Goal: Information Seeking & Learning: Learn about a topic

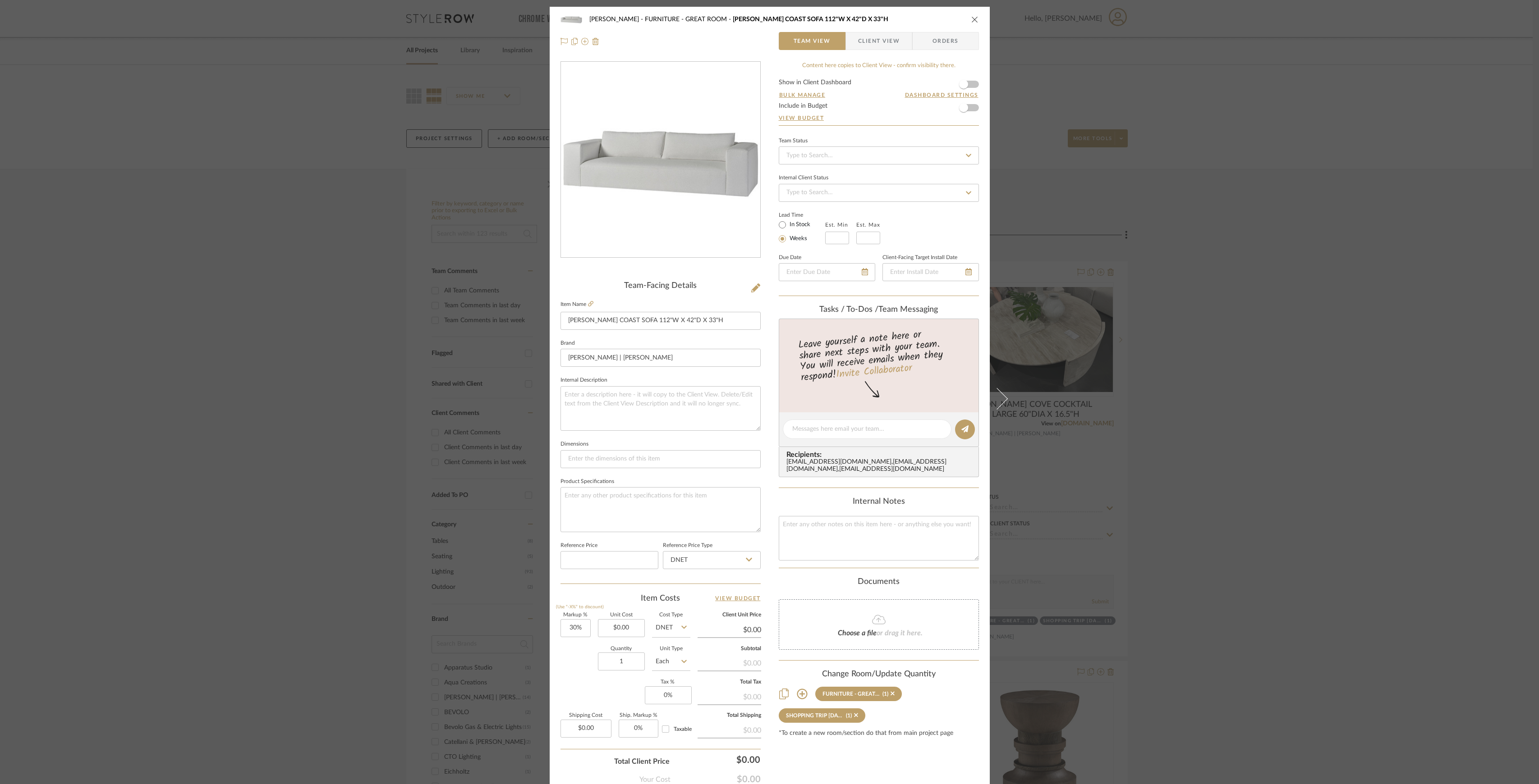
click at [1225, 190] on div "Chen FURNITURE - GREAT ROOM [PERSON_NAME] COAST SOFA 112"W X 42"D X 33"H Team V…" at bounding box center [770, 392] width 1539 height 784
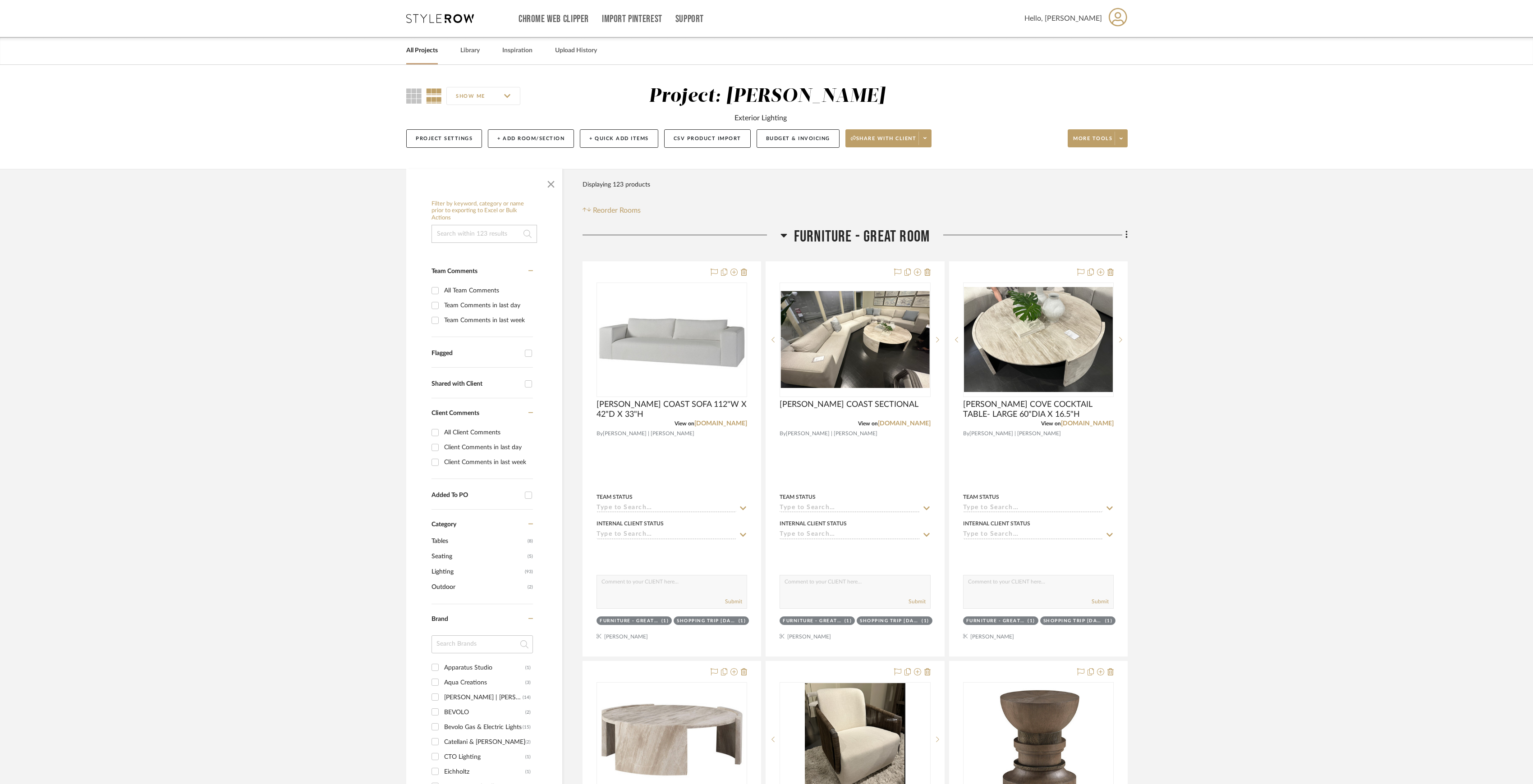
click at [426, 47] on link "All Projects" at bounding box center [422, 51] width 32 height 12
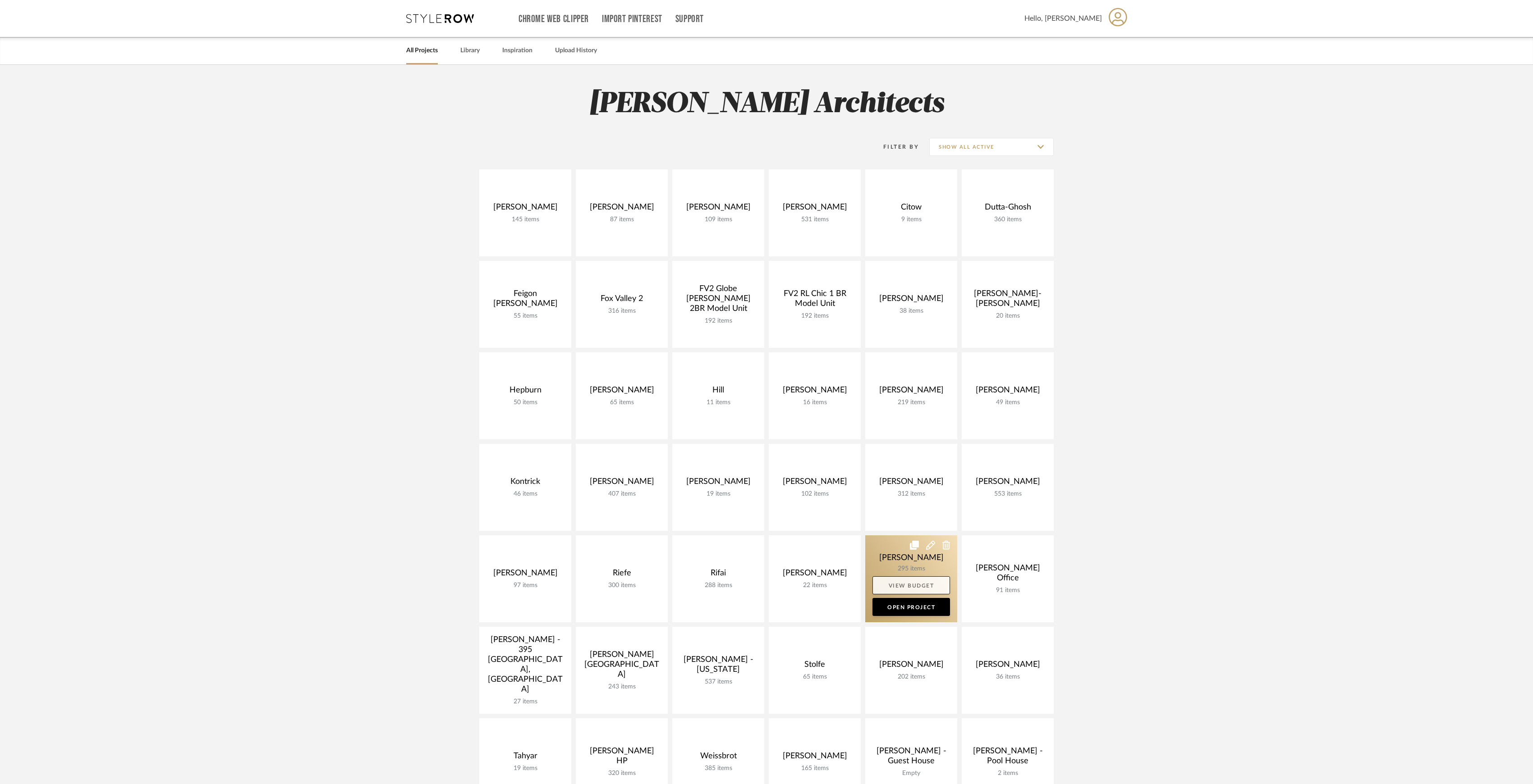
scroll to position [60, 0]
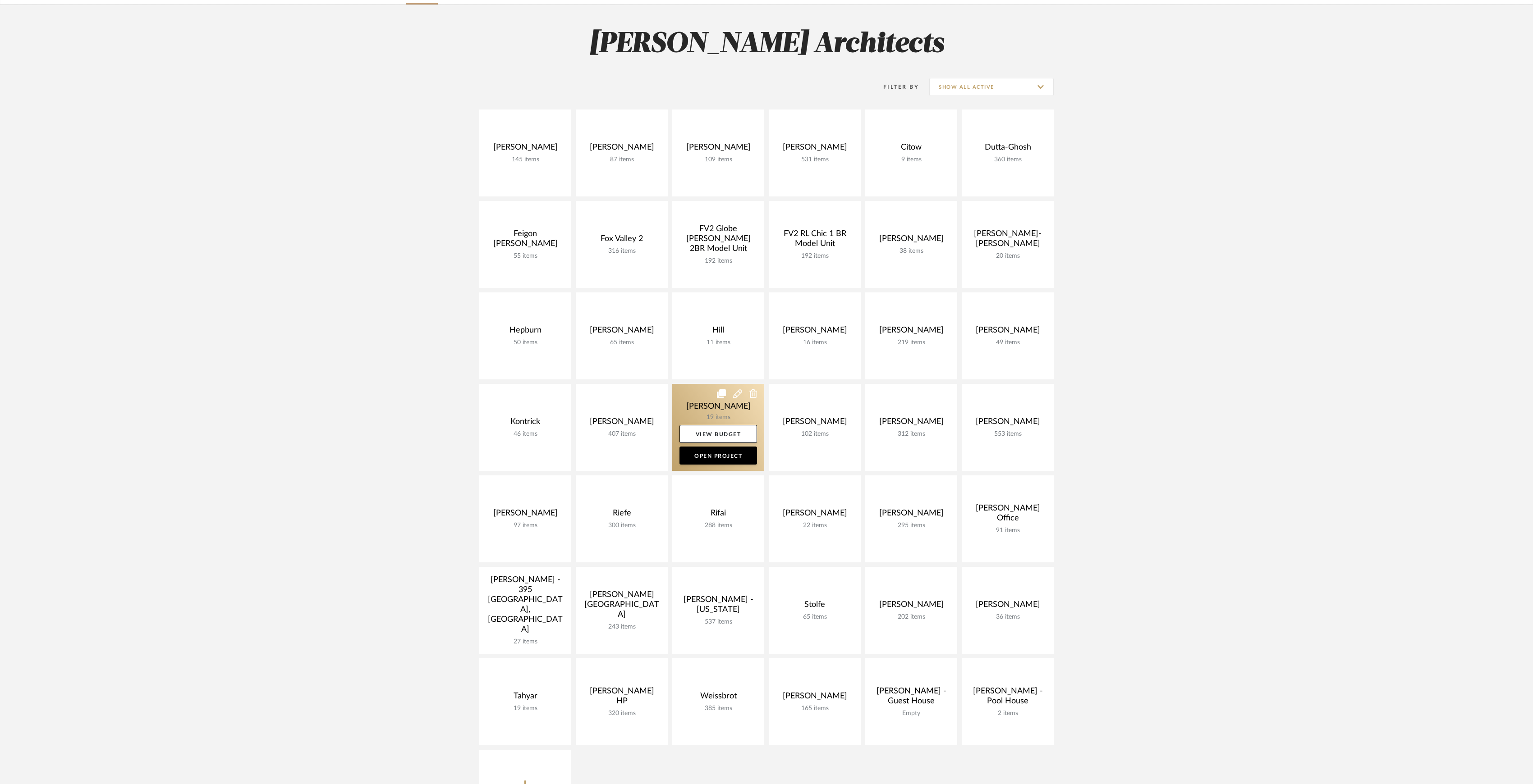
click at [711, 411] on link at bounding box center [718, 428] width 92 height 87
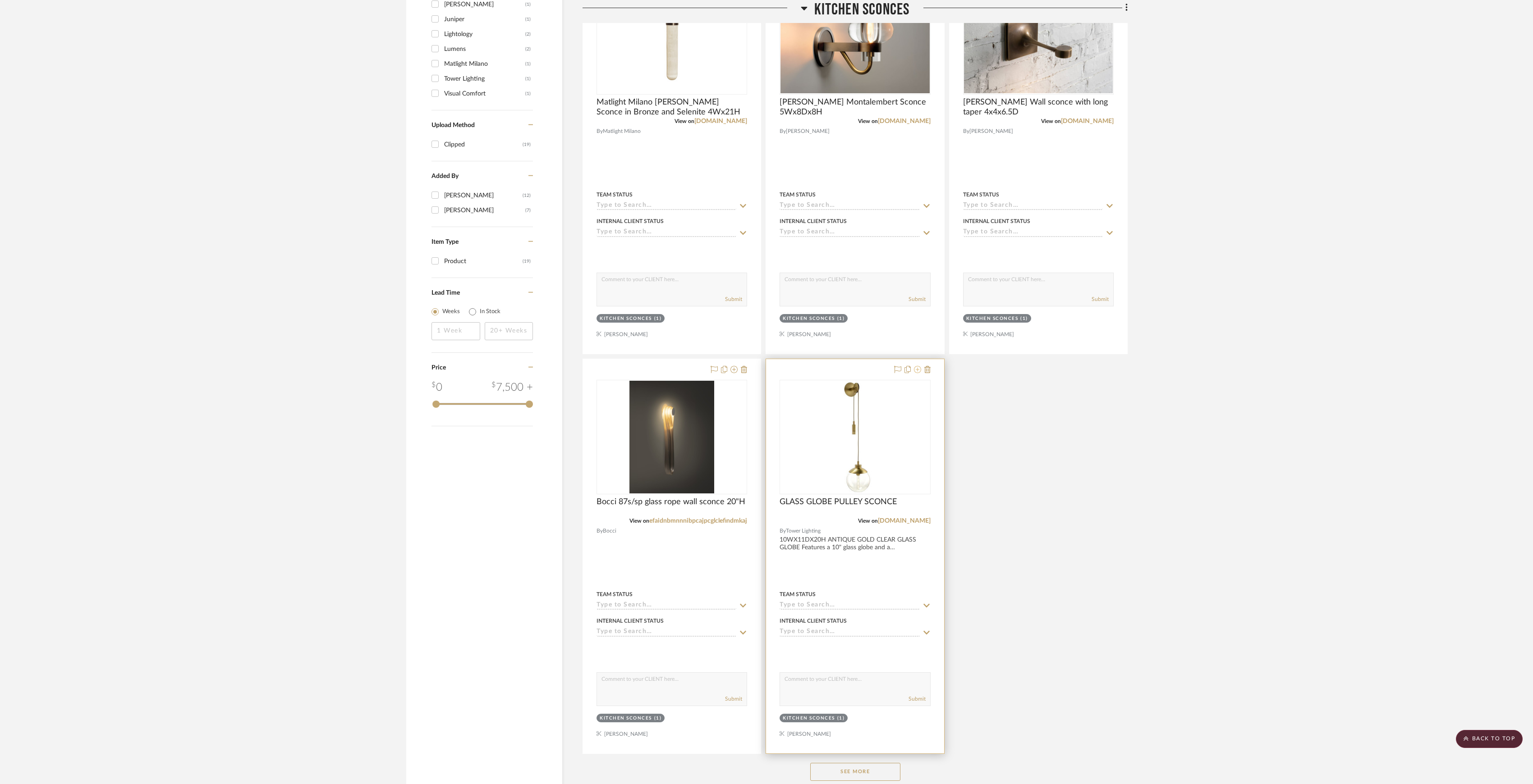
scroll to position [781, 0]
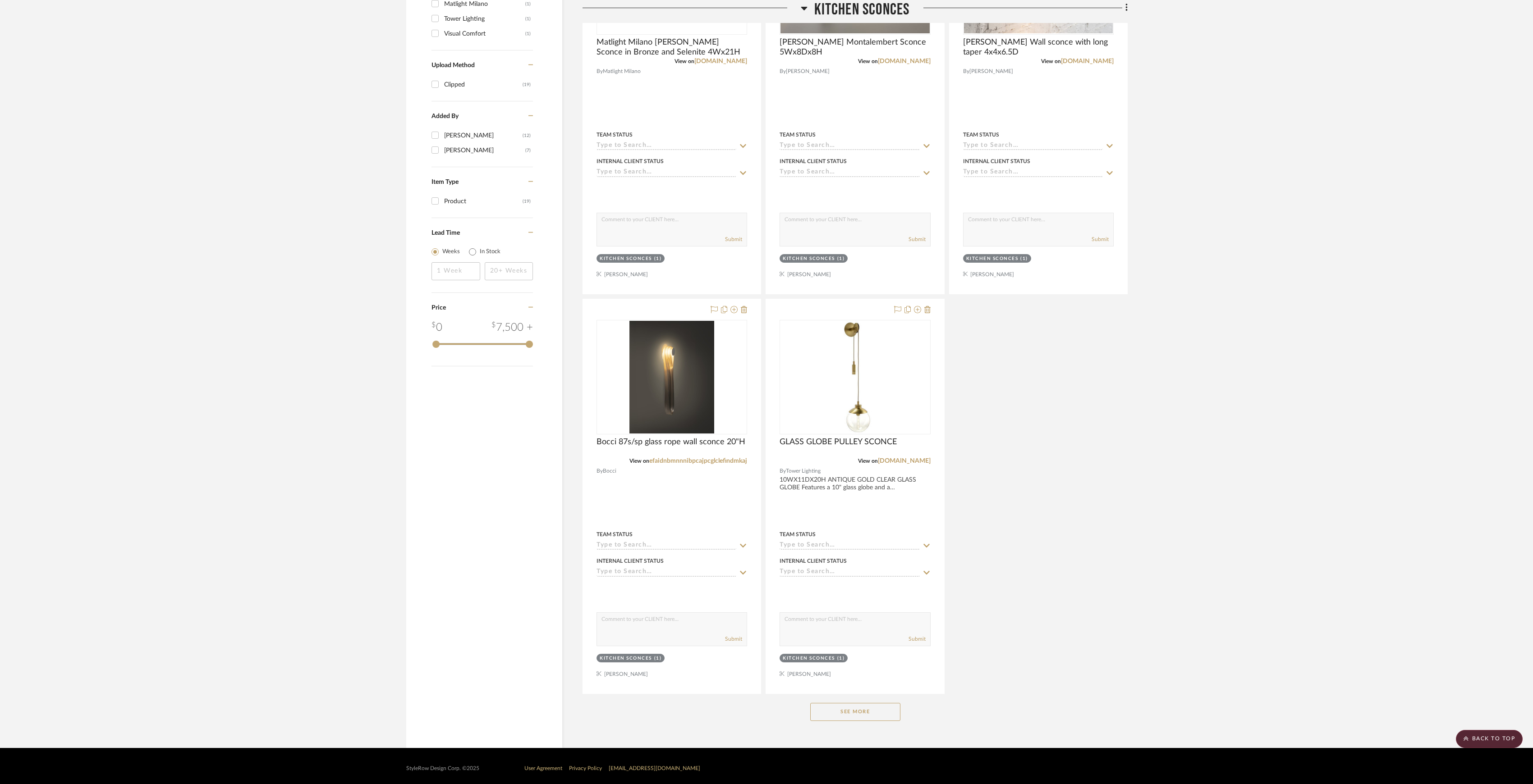
click at [868, 708] on button "See More" at bounding box center [855, 712] width 90 height 18
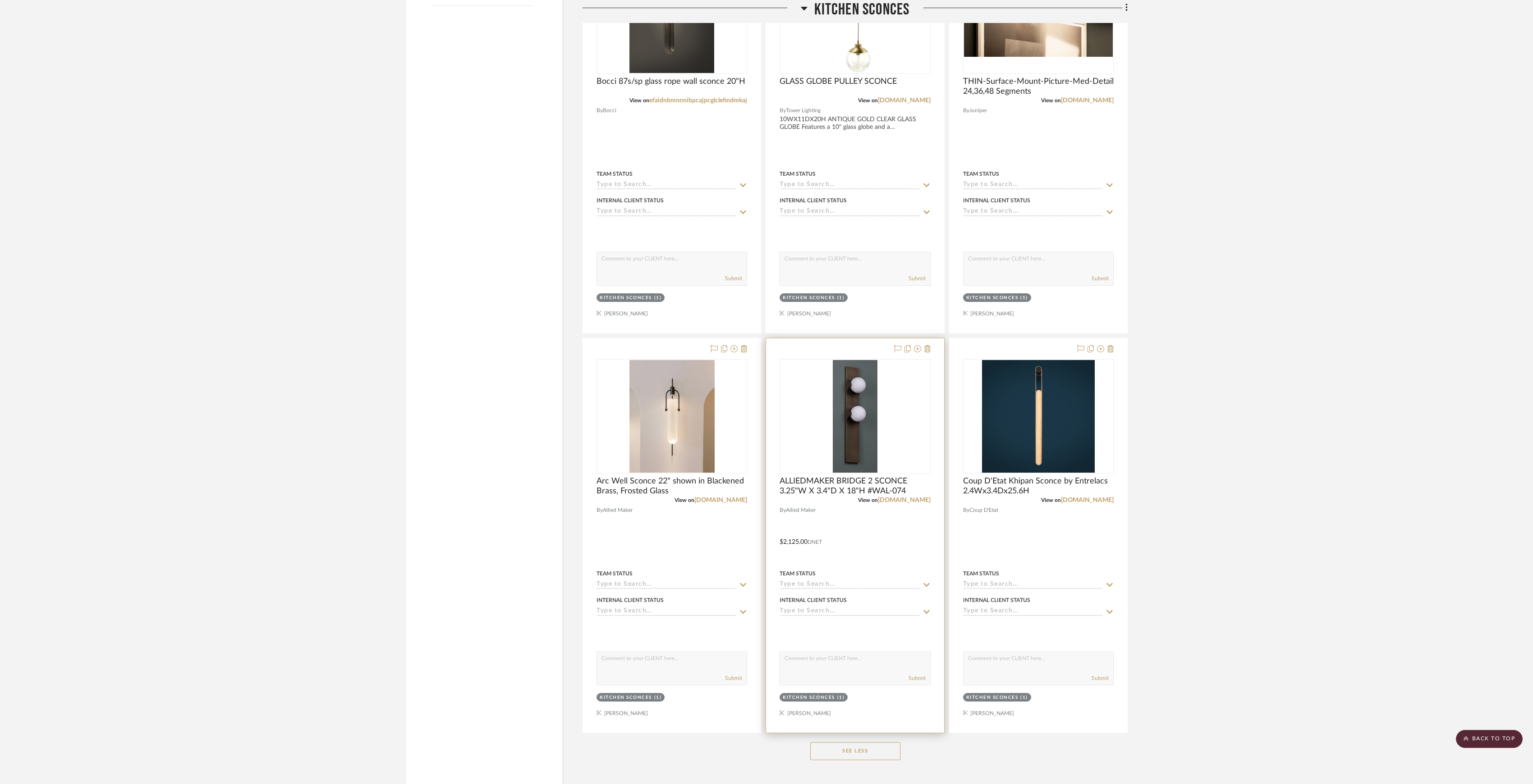
scroll to position [1191, 0]
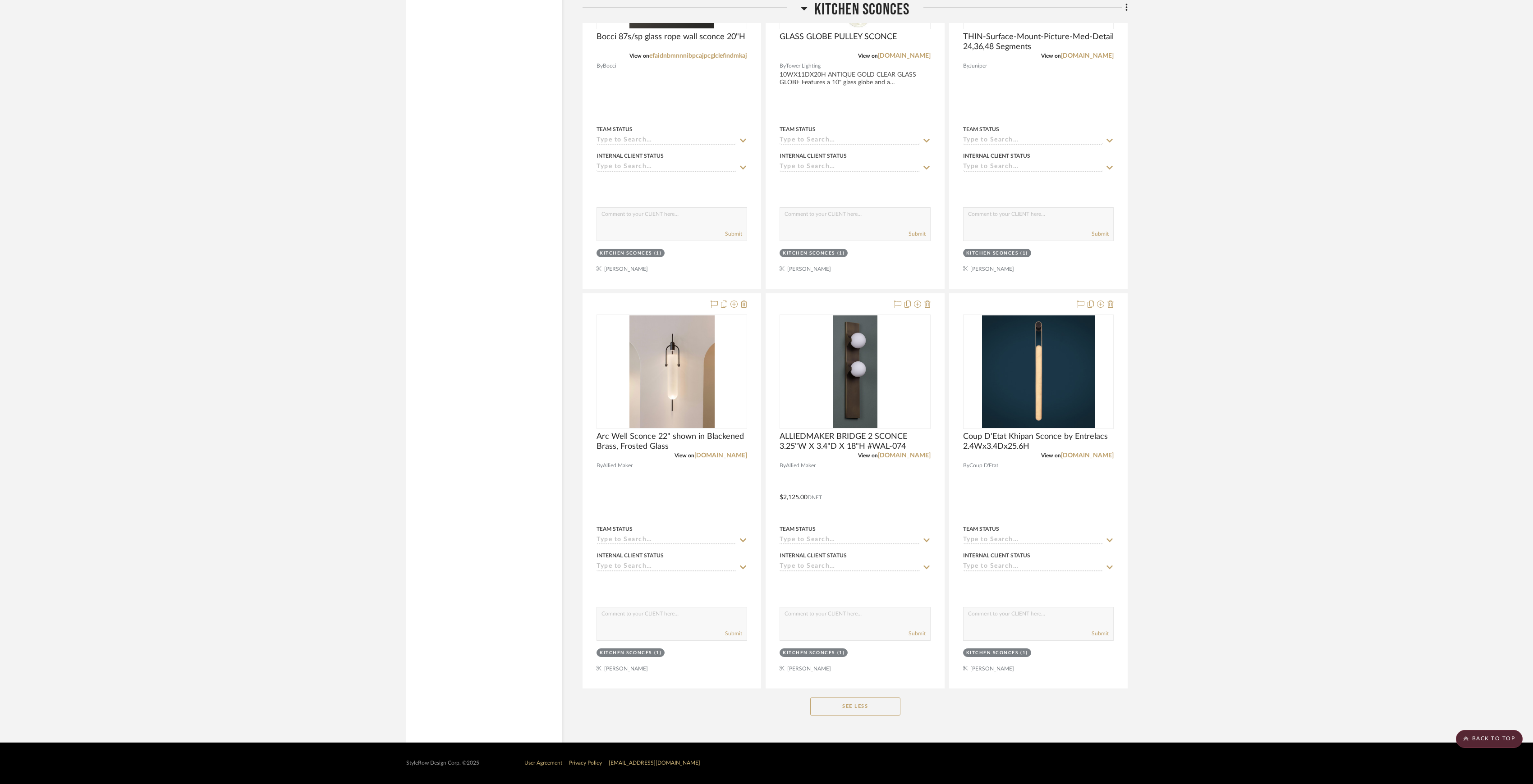
click at [875, 702] on button "See Less" at bounding box center [855, 706] width 90 height 18
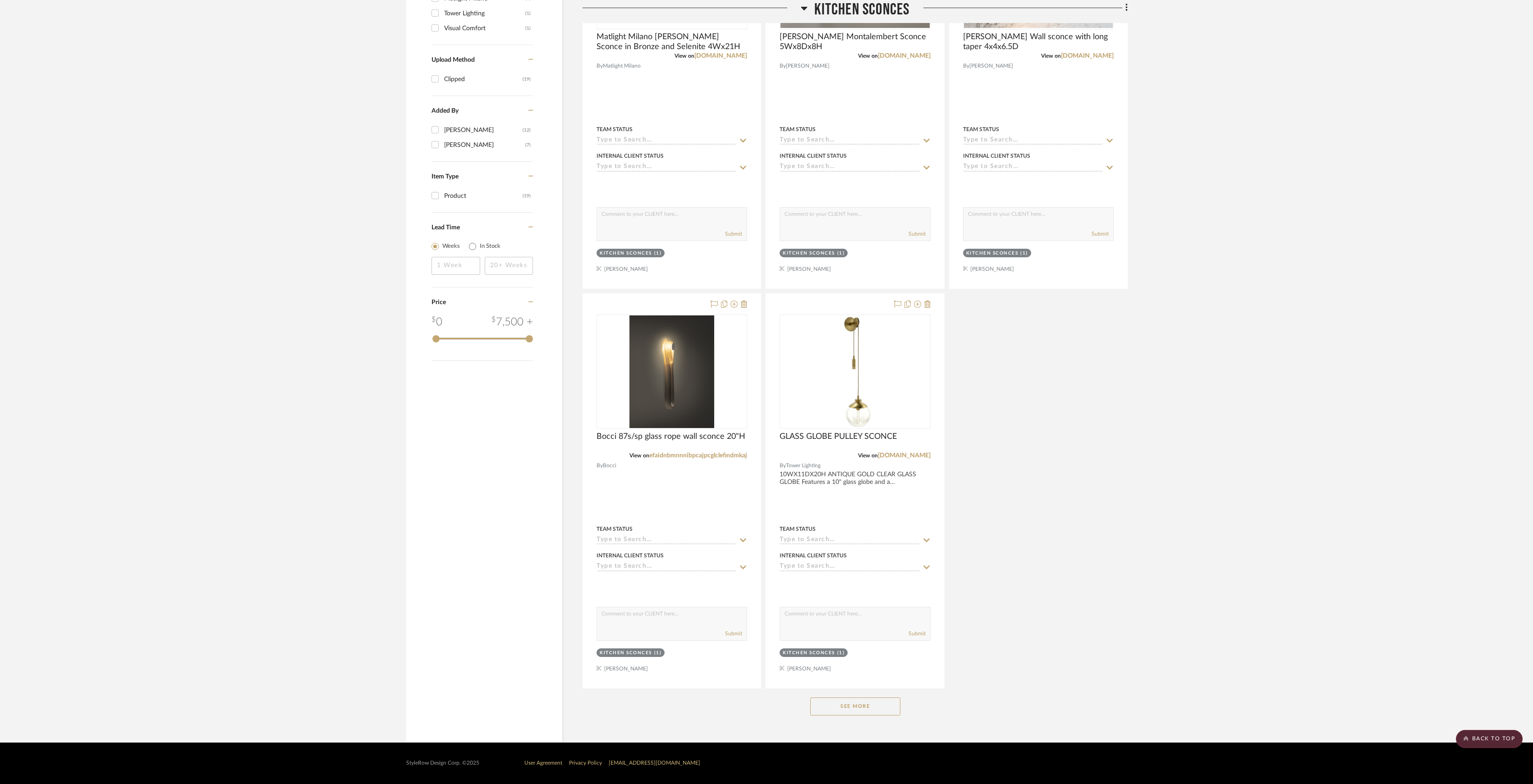
click at [875, 702] on button "See More" at bounding box center [855, 706] width 90 height 18
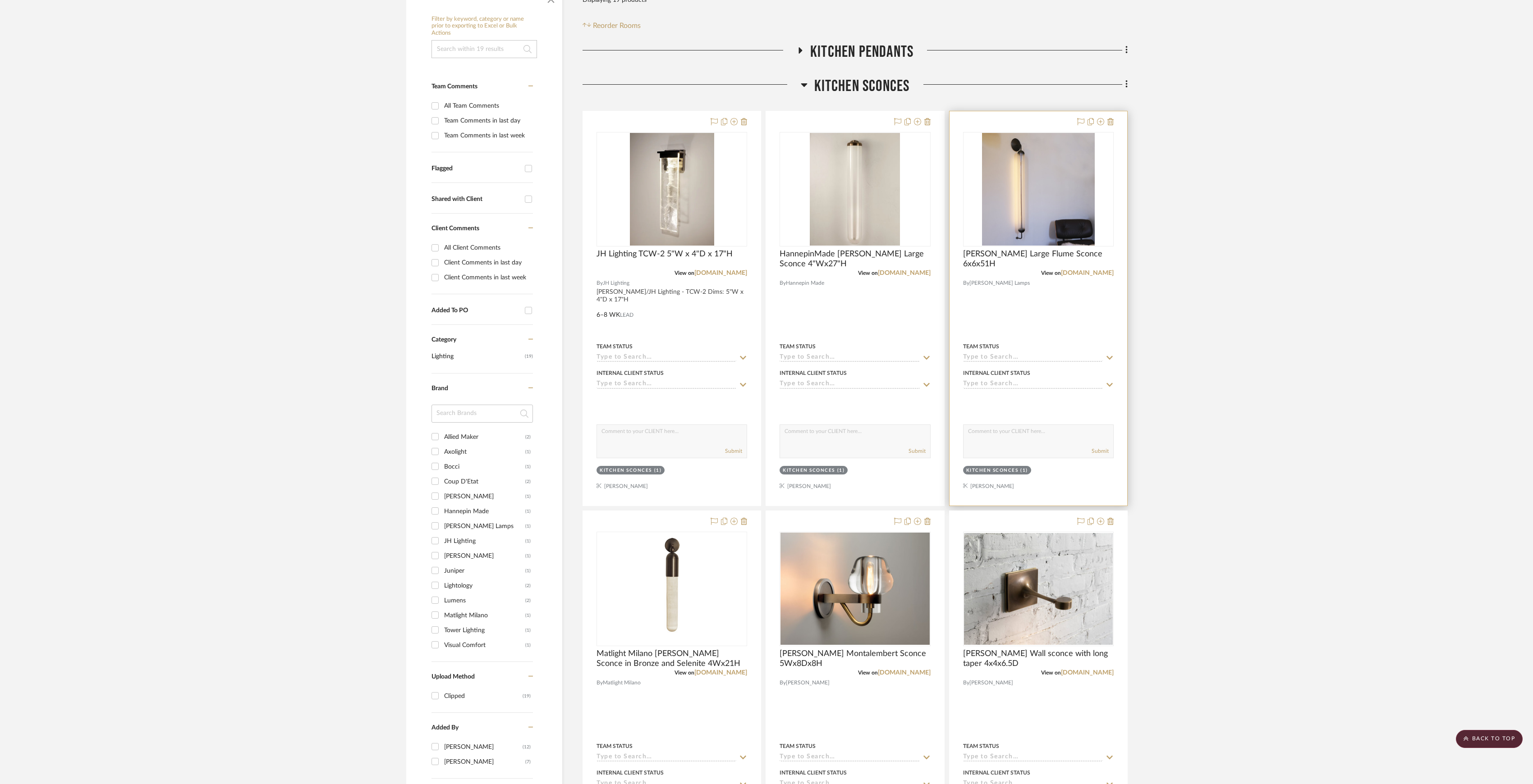
scroll to position [0, 0]
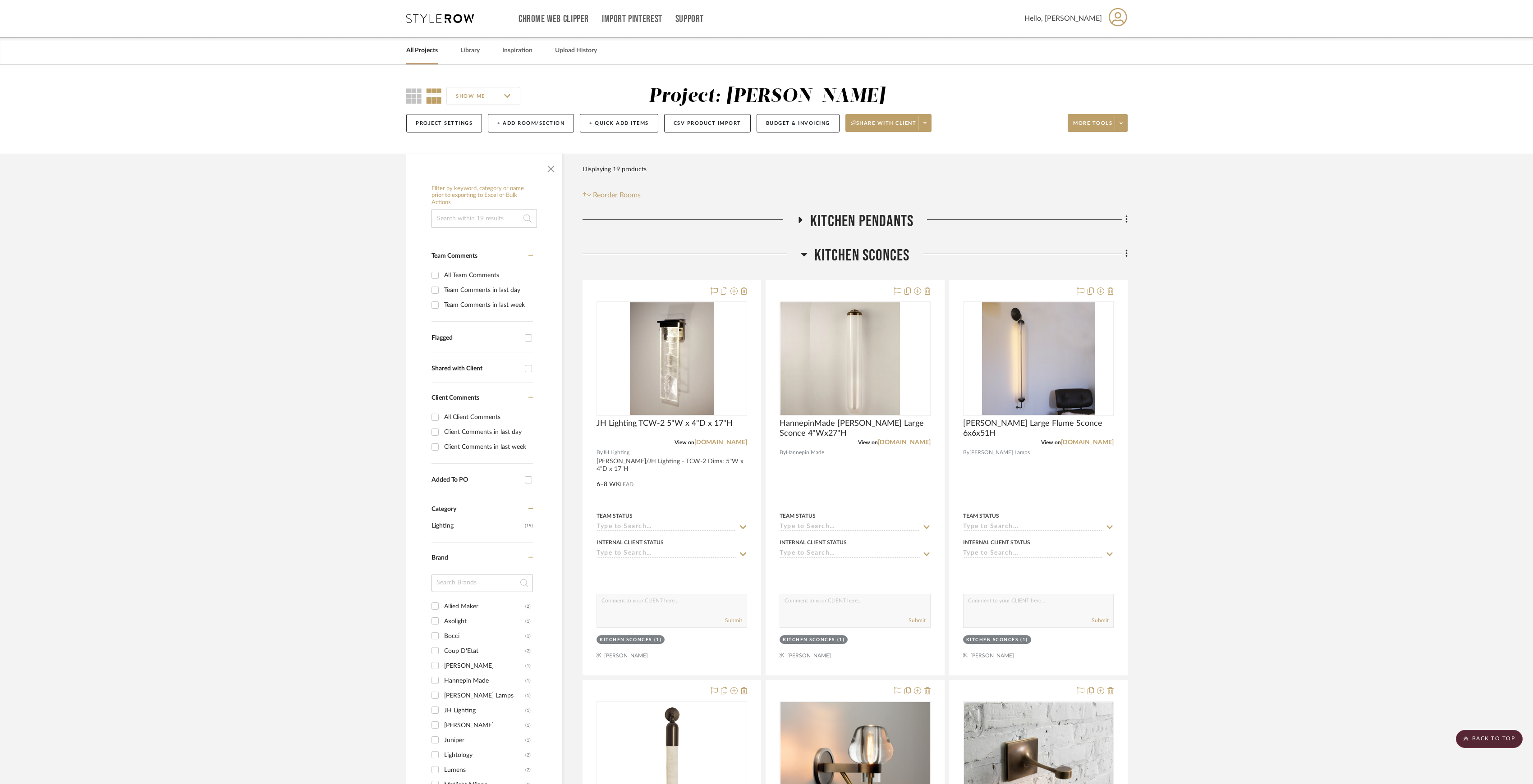
click at [864, 219] on span "Kitchen Pendants" at bounding box center [861, 222] width 103 height 19
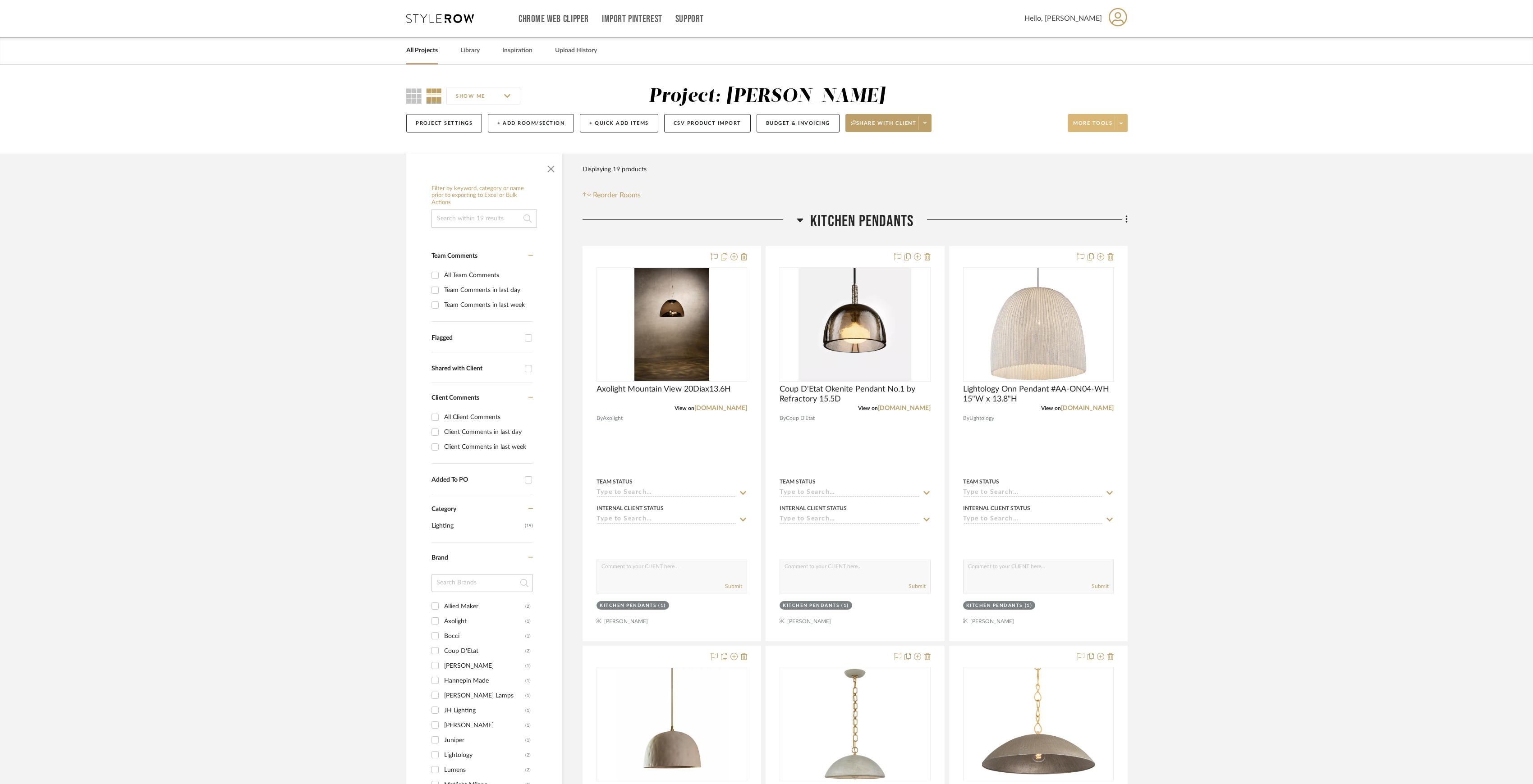
click at [1118, 121] on span at bounding box center [1121, 123] width 13 height 14
click at [1111, 238] on span "Export Presentation" at bounding box center [1105, 236] width 58 height 8
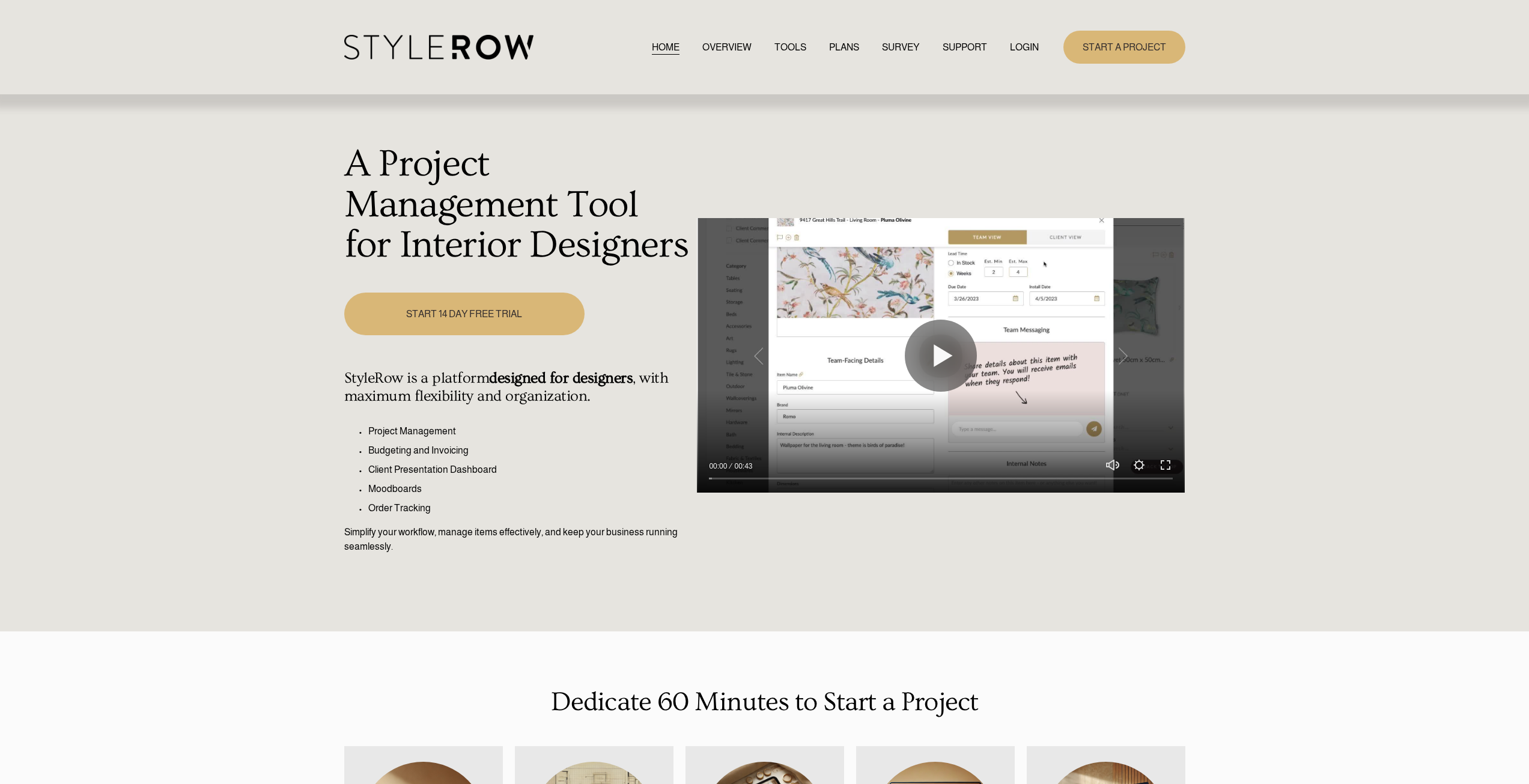
click at [1023, 43] on link "LOGIN" at bounding box center [1024, 47] width 29 height 16
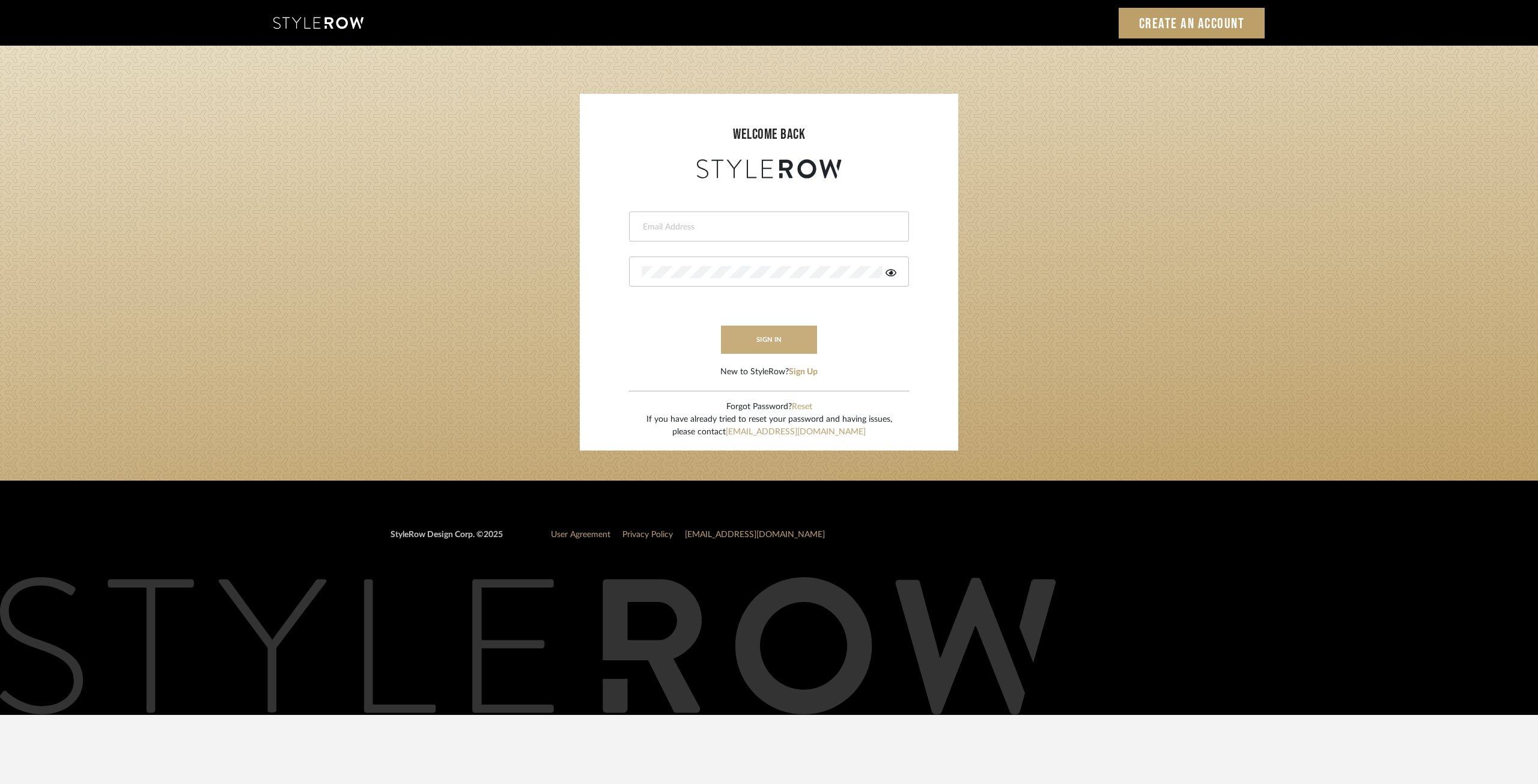
type input "ksears@morgantewilson.com"
click at [779, 339] on button "sign in" at bounding box center [769, 339] width 96 height 28
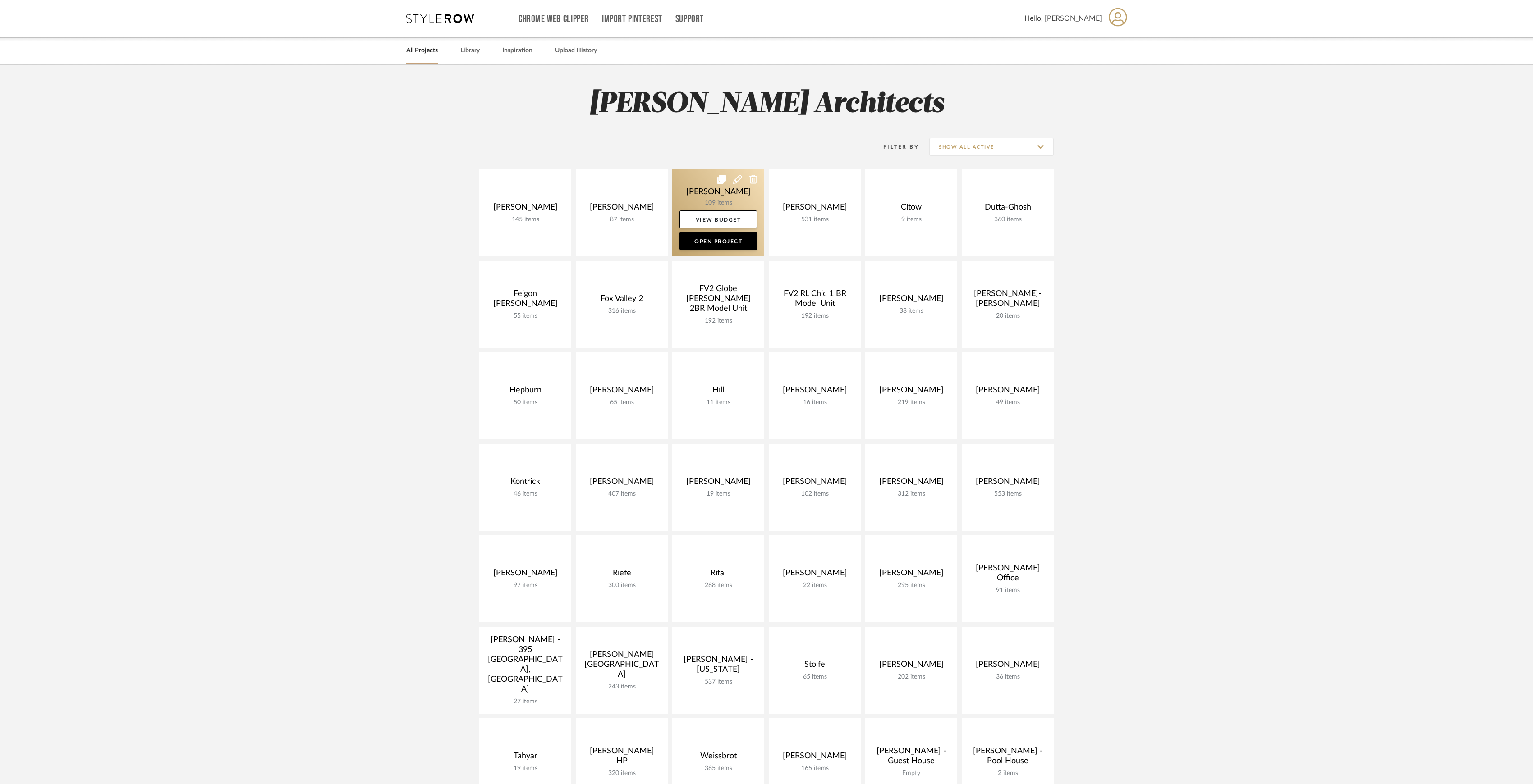
click at [720, 202] on link at bounding box center [718, 213] width 92 height 87
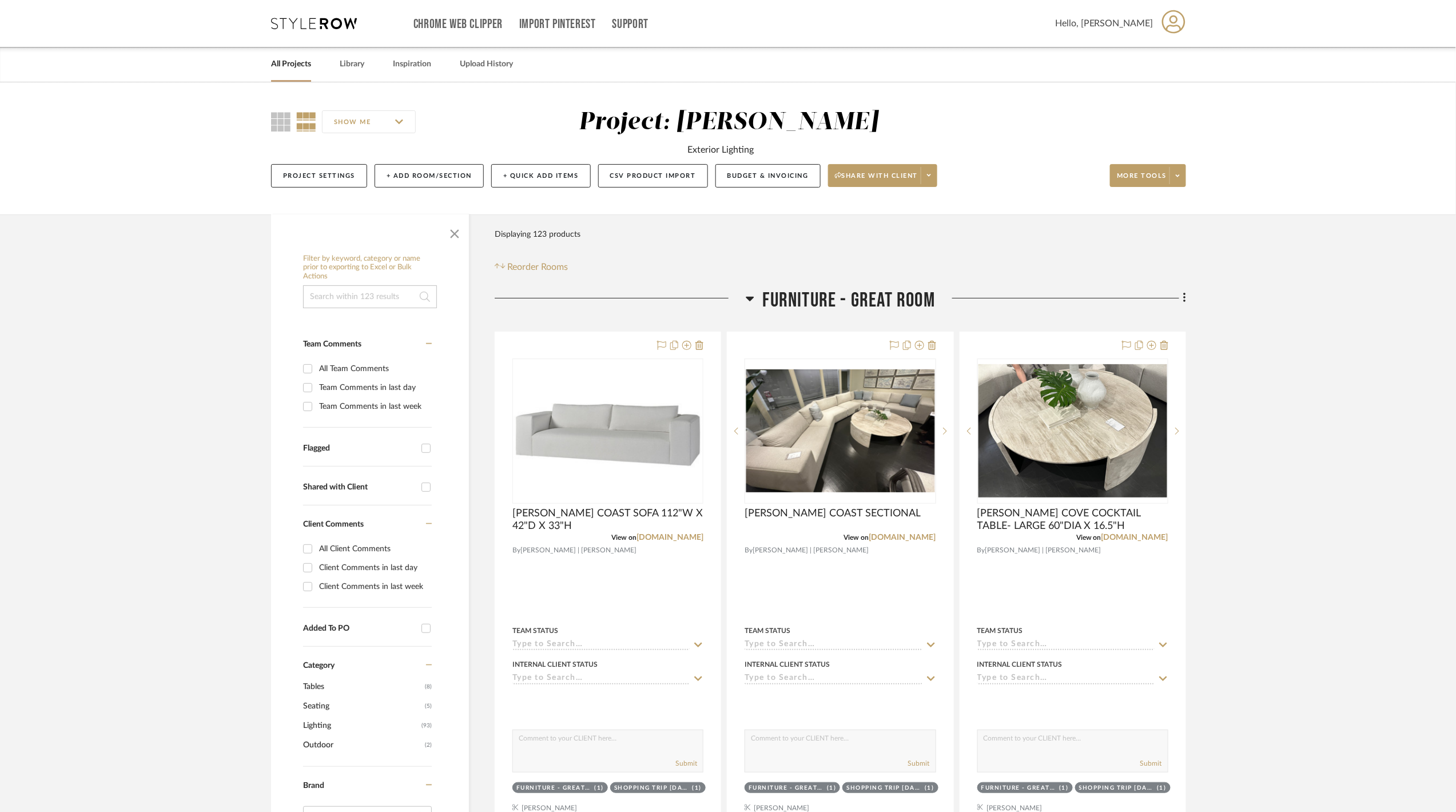
click at [795, 294] on span "FURNITURE - GREAT ROOM" at bounding box center [848, 300] width 172 height 24
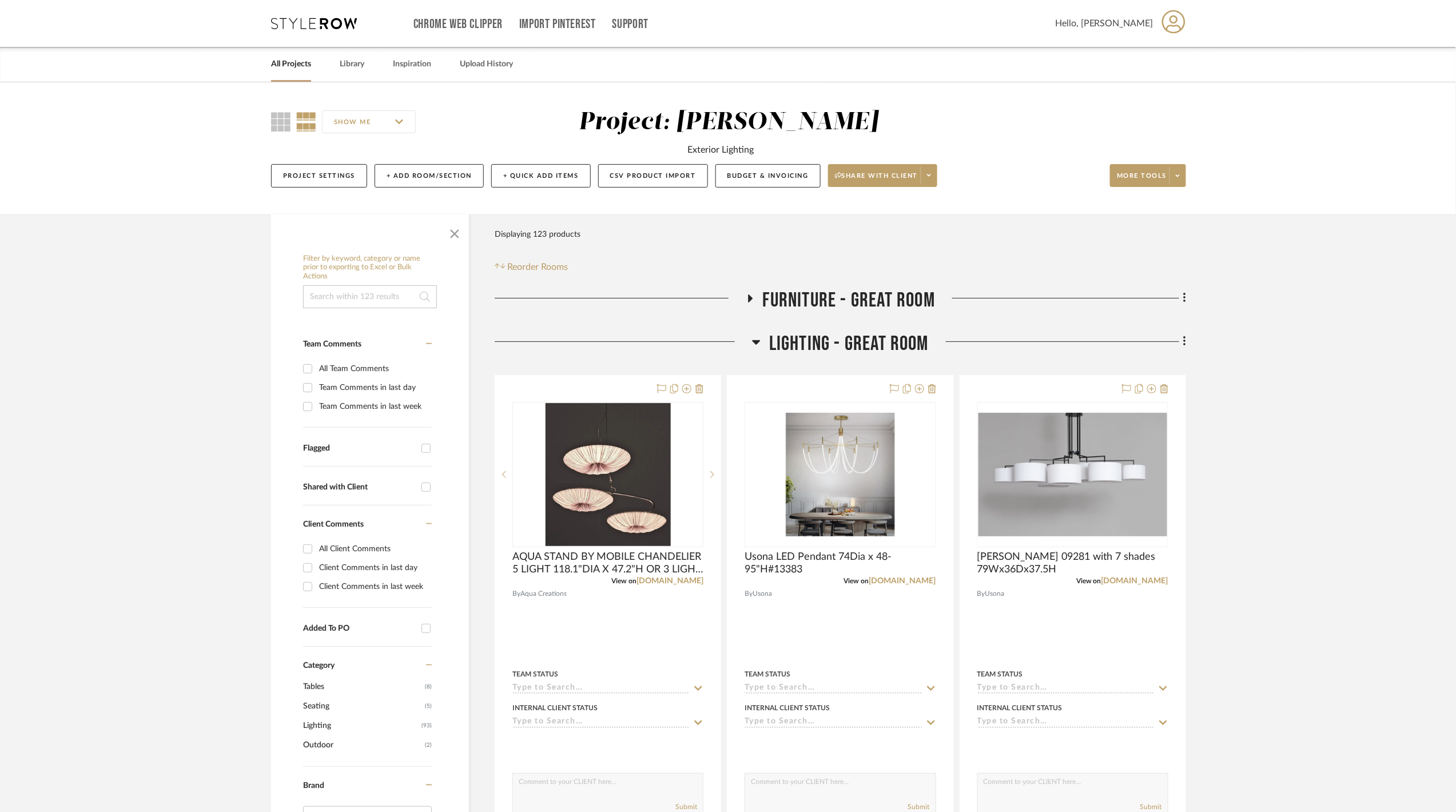
click at [810, 339] on span "LIGHTING - GREAT ROOM" at bounding box center [848, 344] width 160 height 24
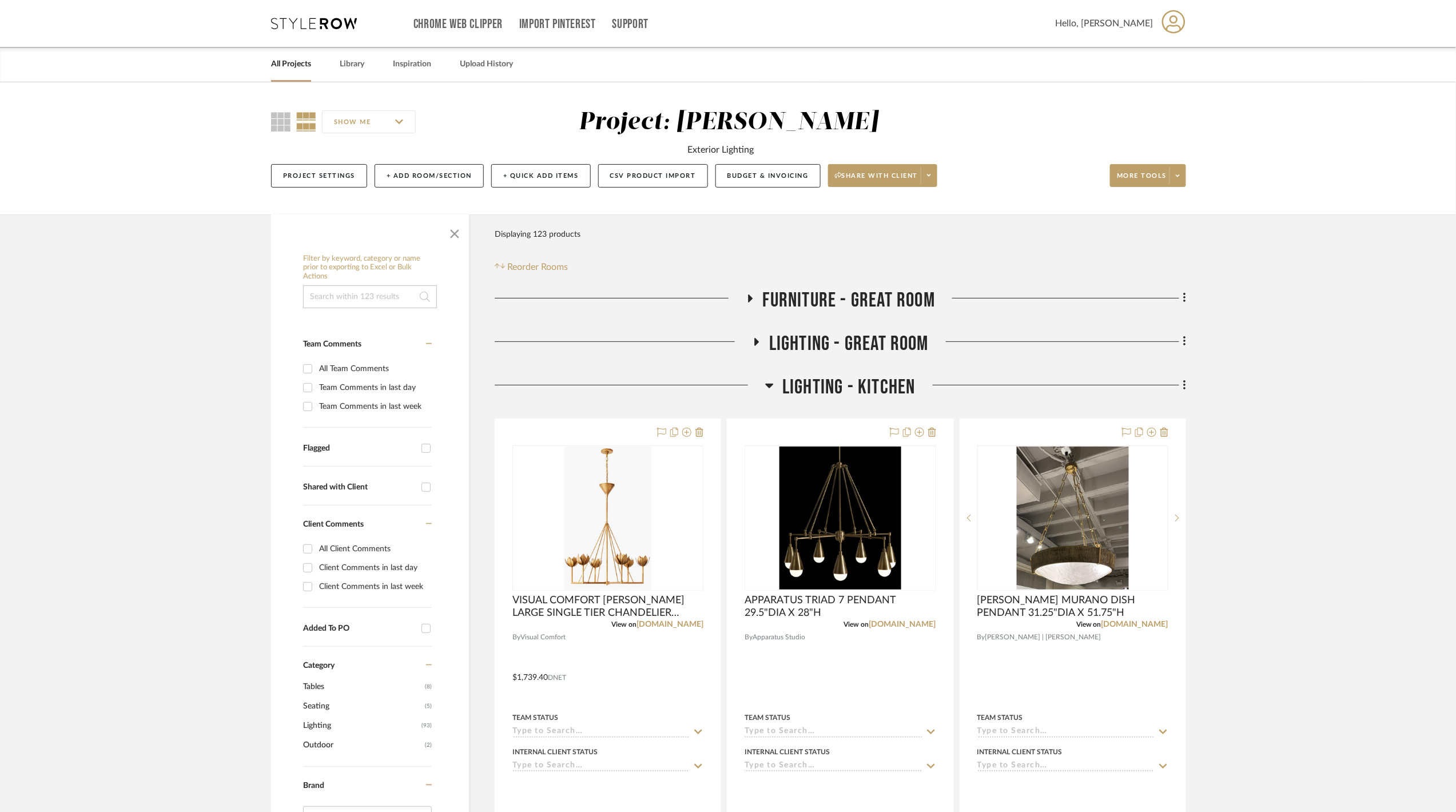
click at [810, 339] on span "LIGHTING - GREAT ROOM" at bounding box center [848, 344] width 160 height 24
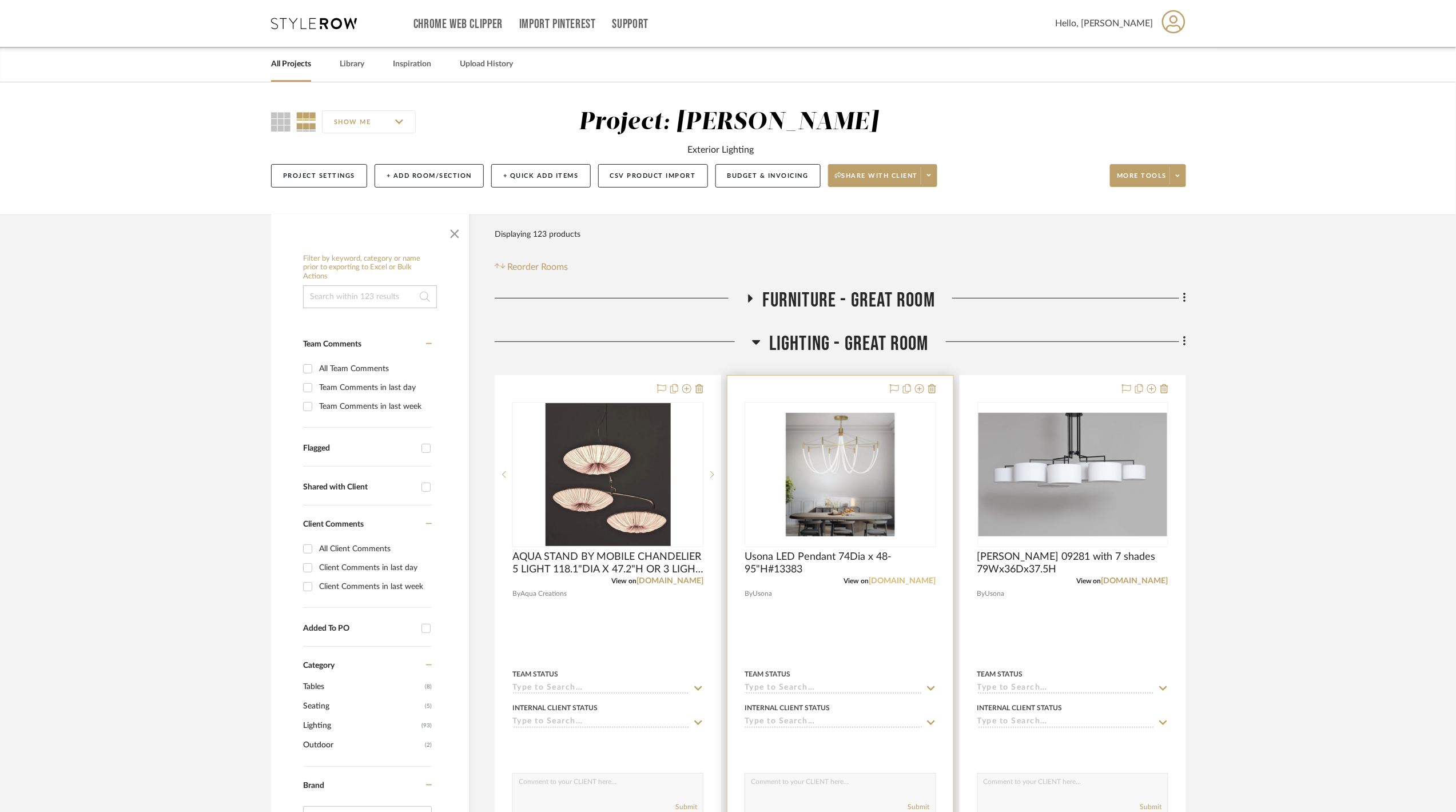
click at [894, 577] on link "usonahome.com" at bounding box center [902, 581] width 67 height 8
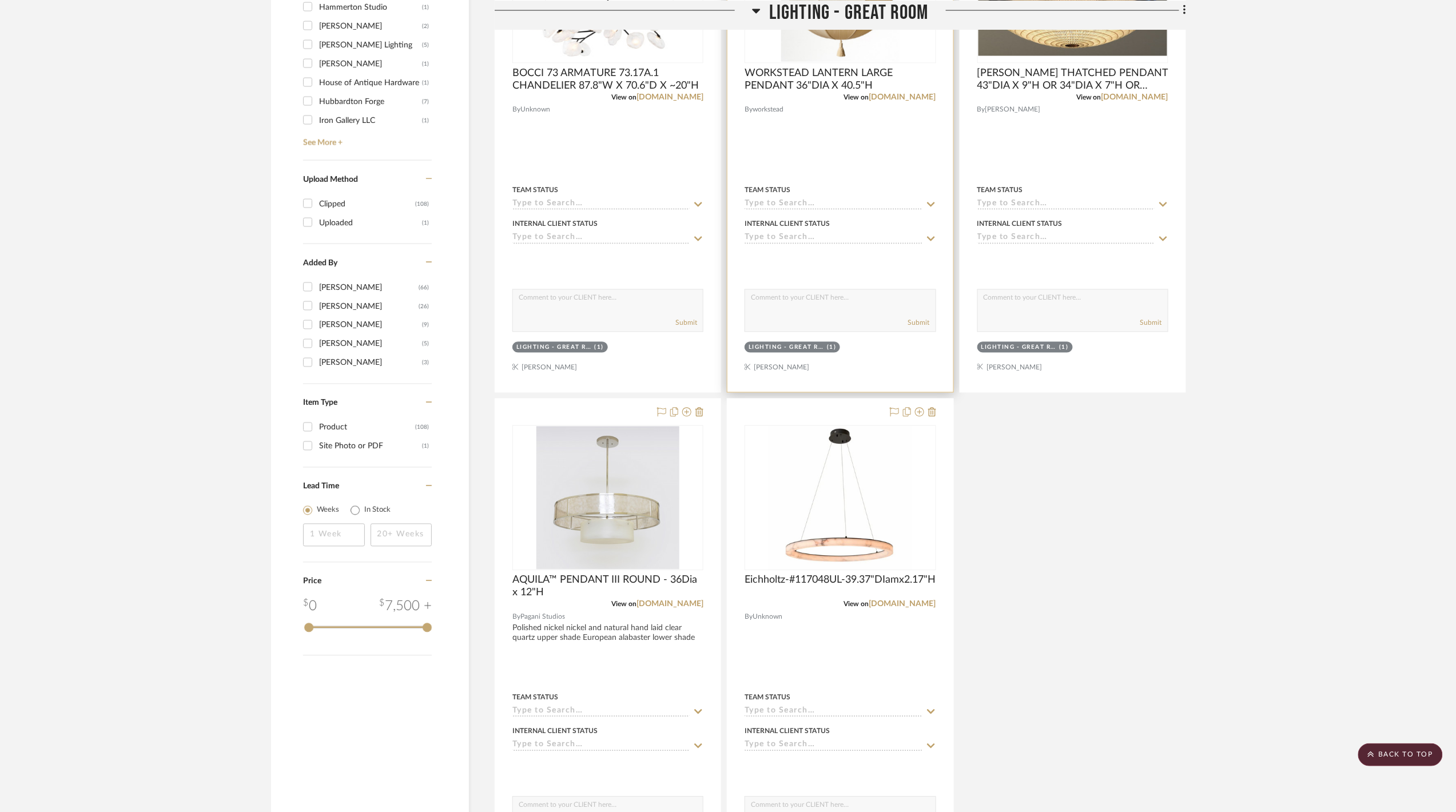
scroll to position [686, 0]
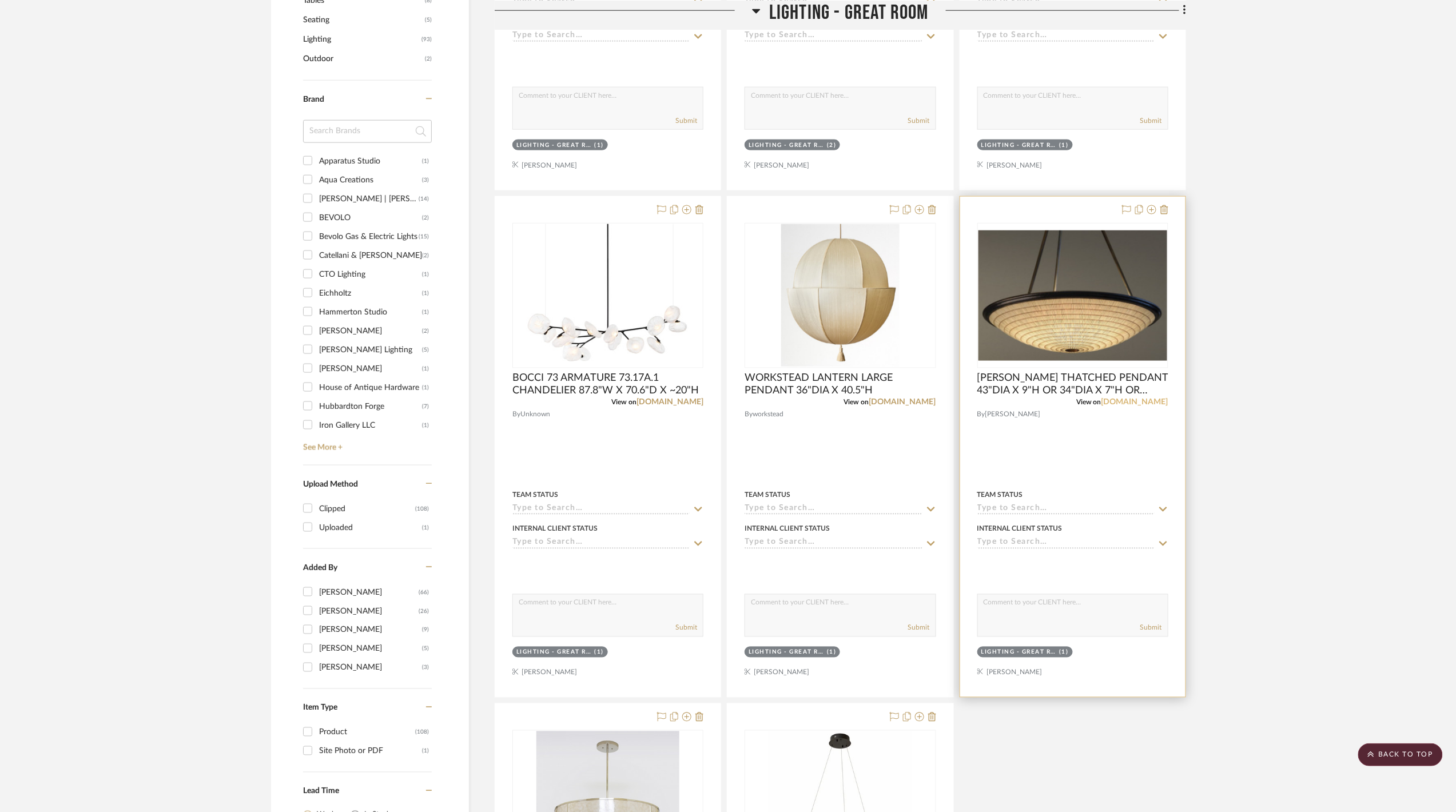
click at [1148, 404] on link "[DOMAIN_NAME]" at bounding box center [1135, 401] width 67 height 8
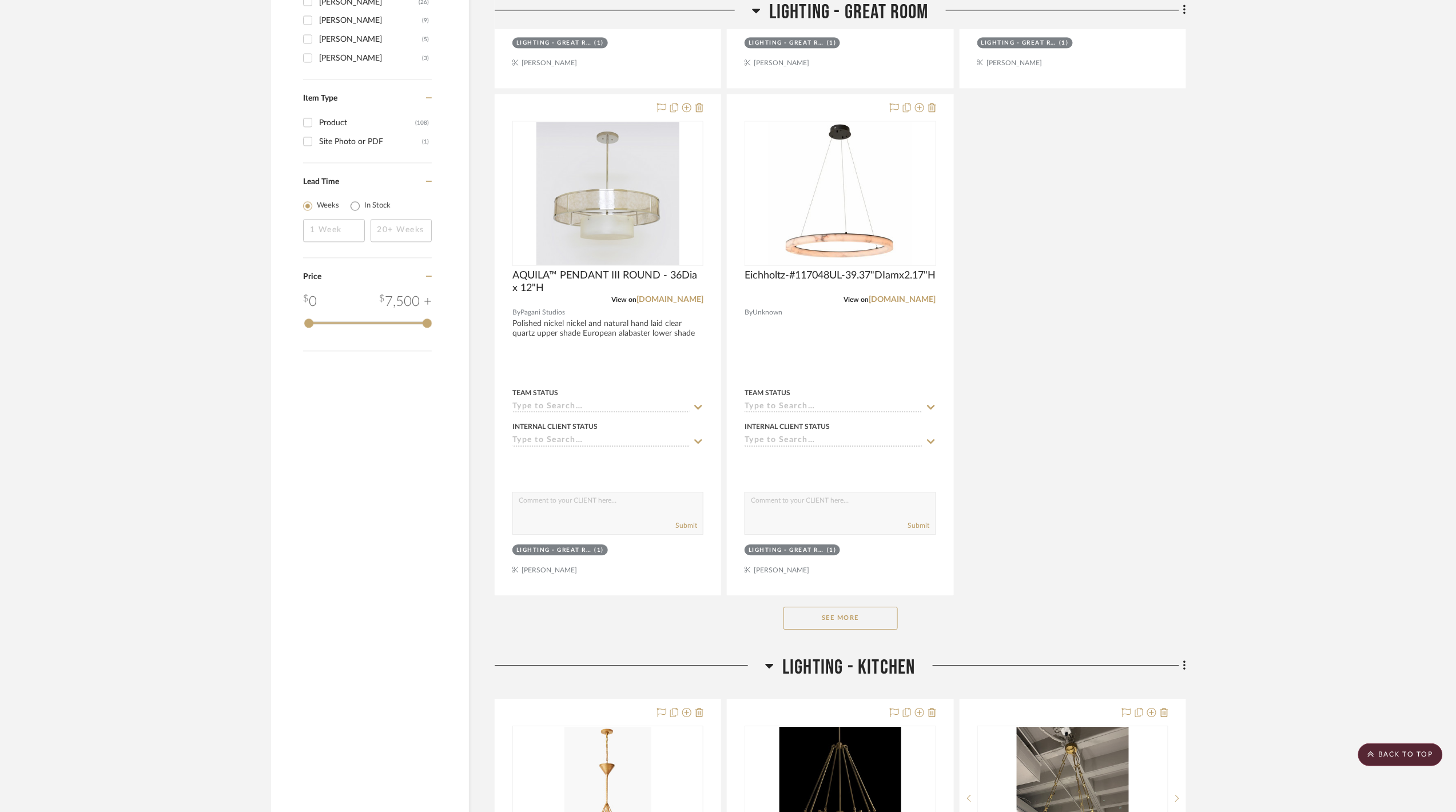
scroll to position [1829, 0]
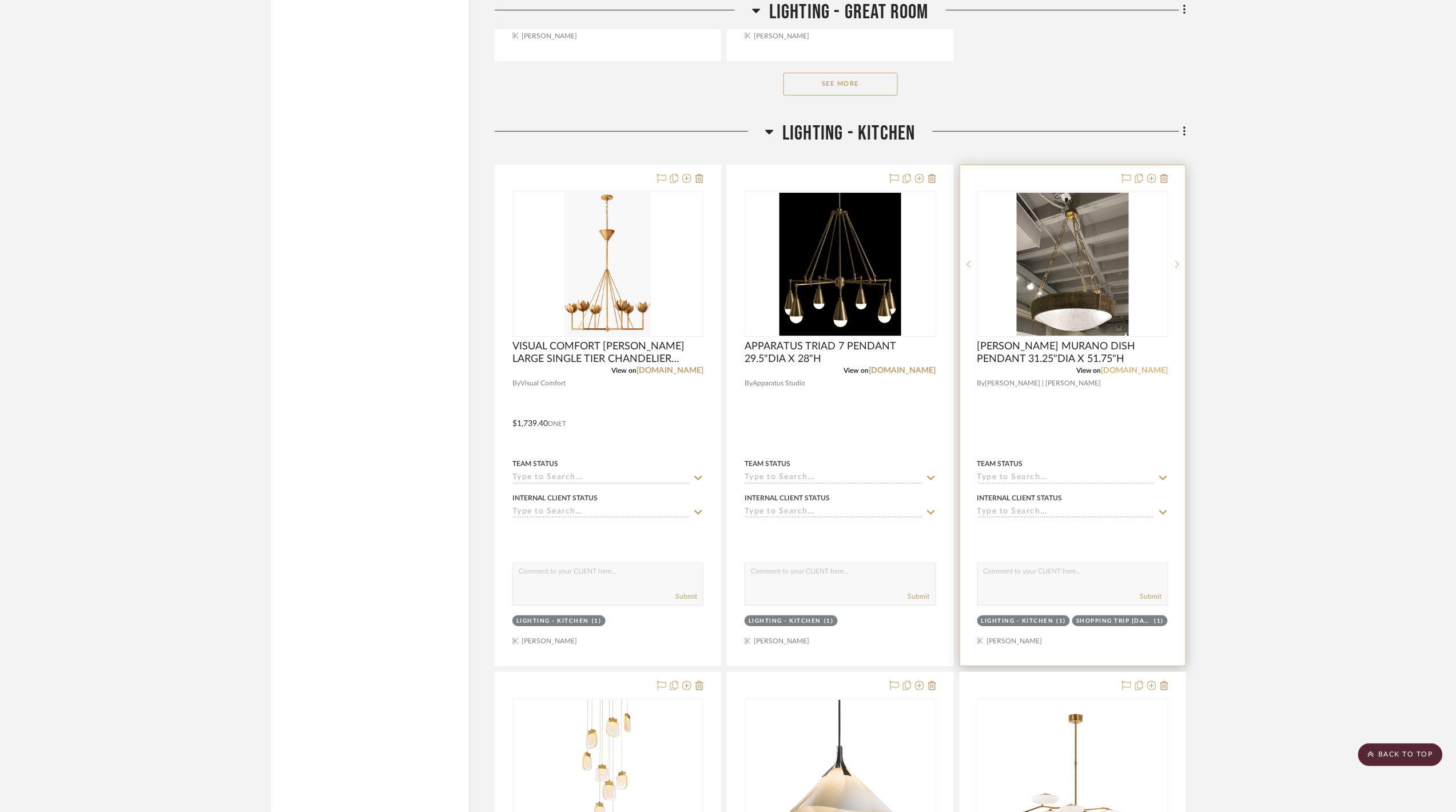
click at [1127, 373] on link "[DOMAIN_NAME]" at bounding box center [1135, 370] width 67 height 8
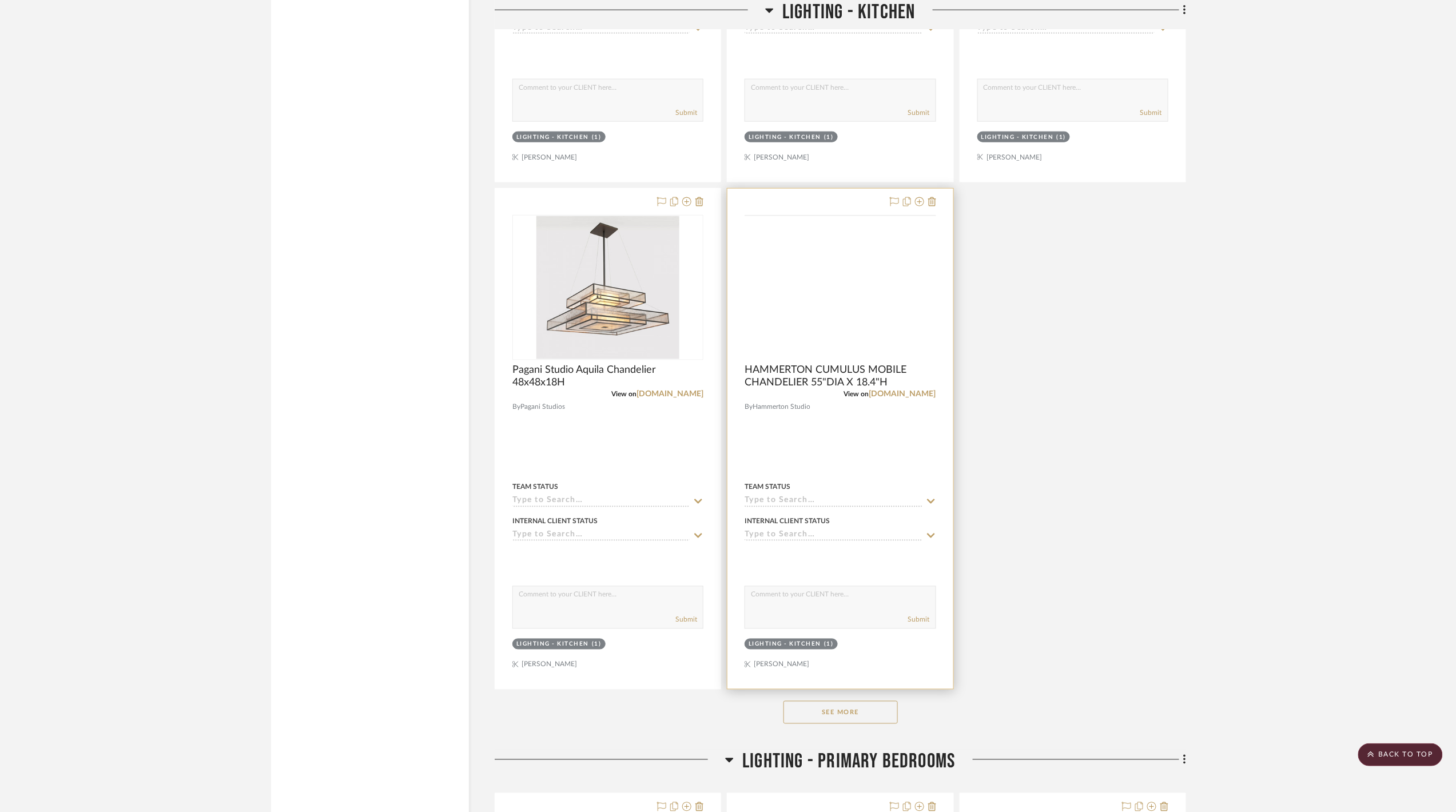
scroll to position [2973, 0]
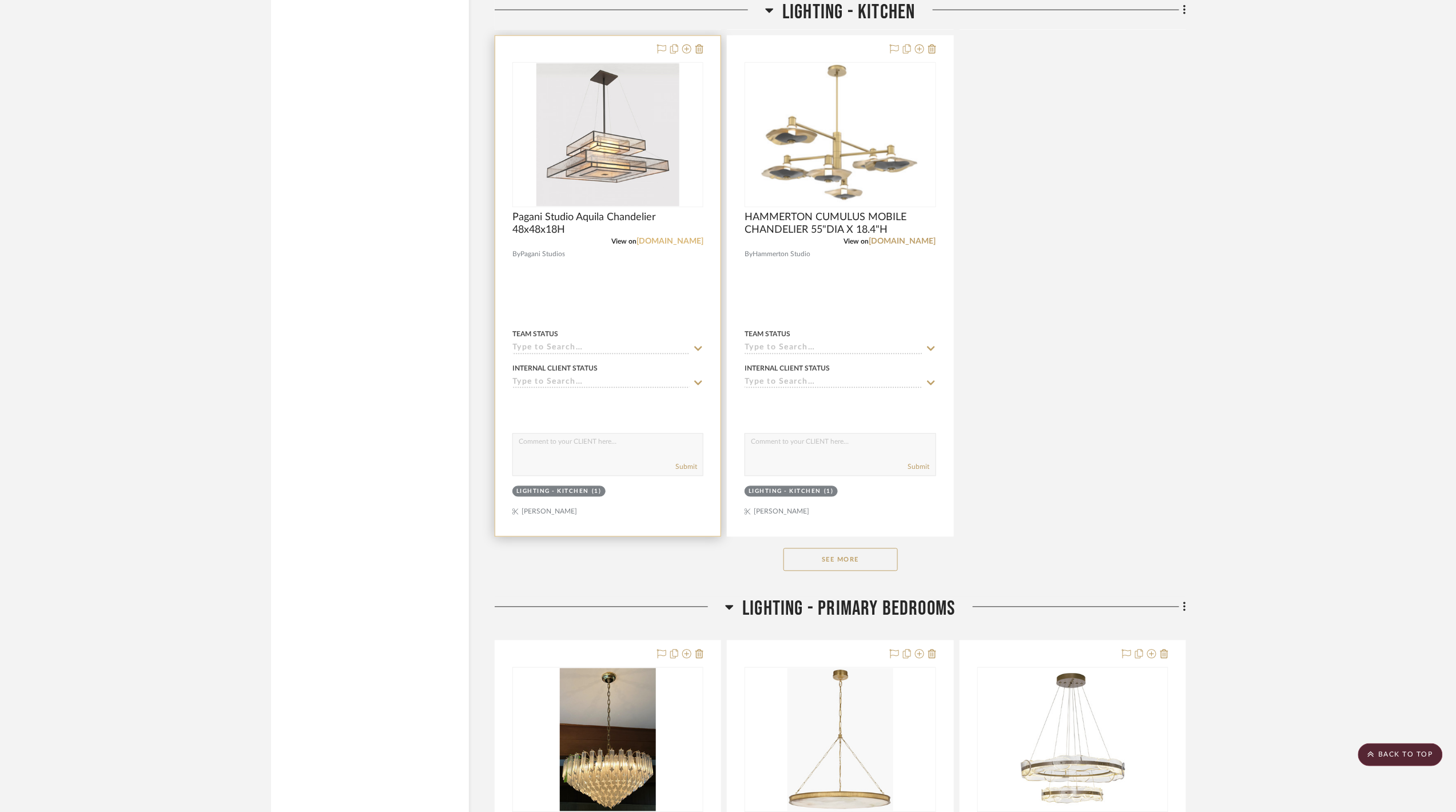
click at [675, 245] on link "paganistudio.com" at bounding box center [670, 241] width 67 height 8
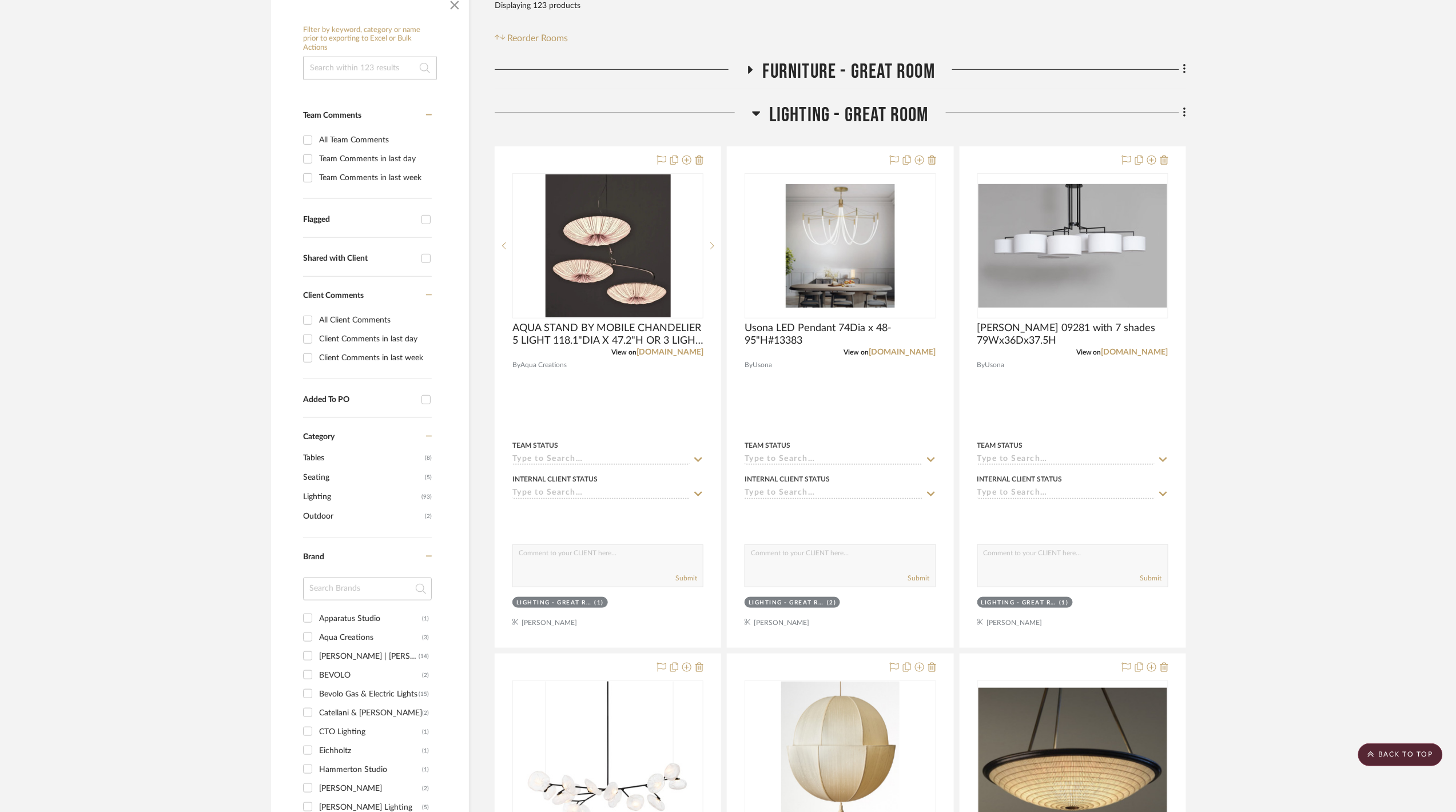
scroll to position [152, 0]
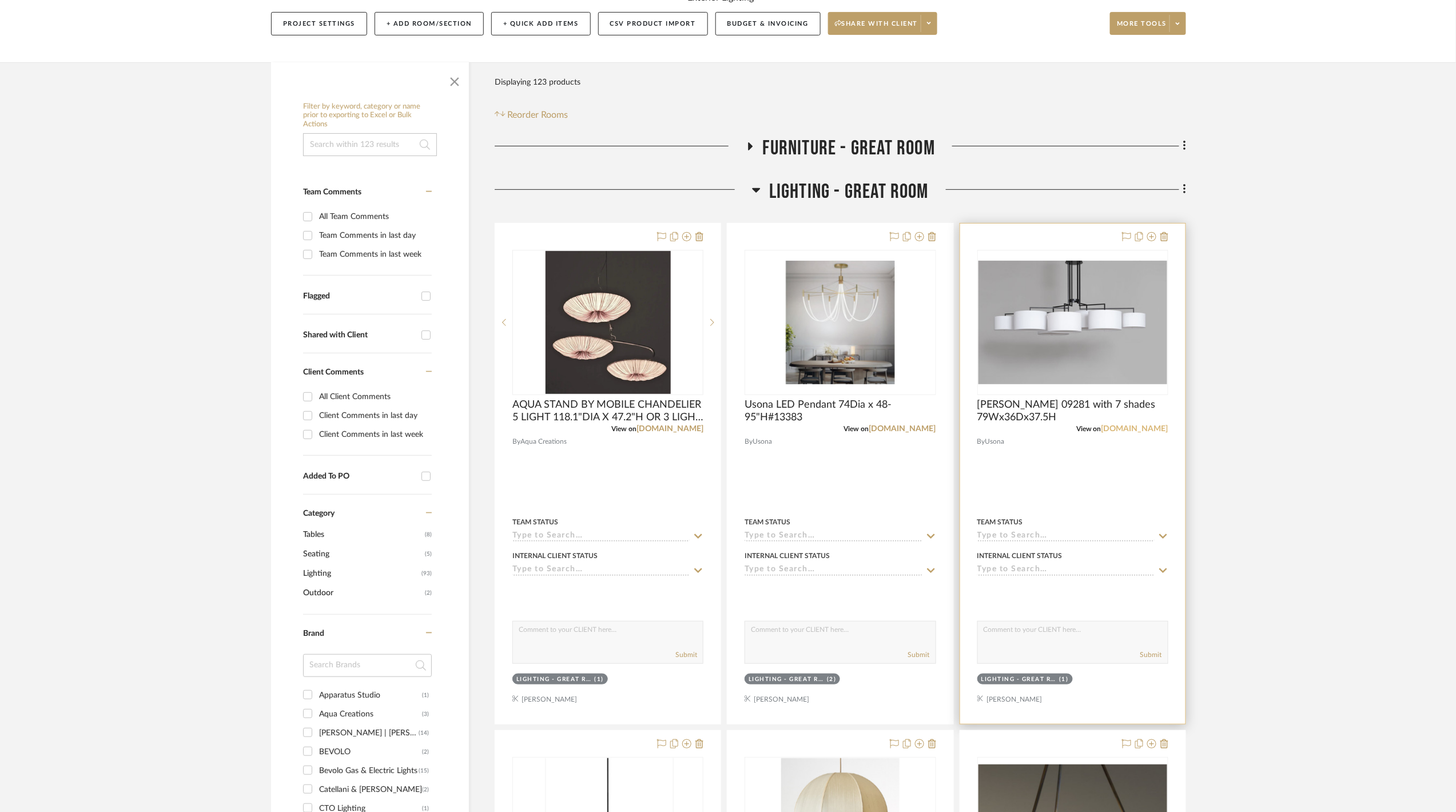
click at [1119, 428] on link "usonahome.com" at bounding box center [1135, 429] width 67 height 8
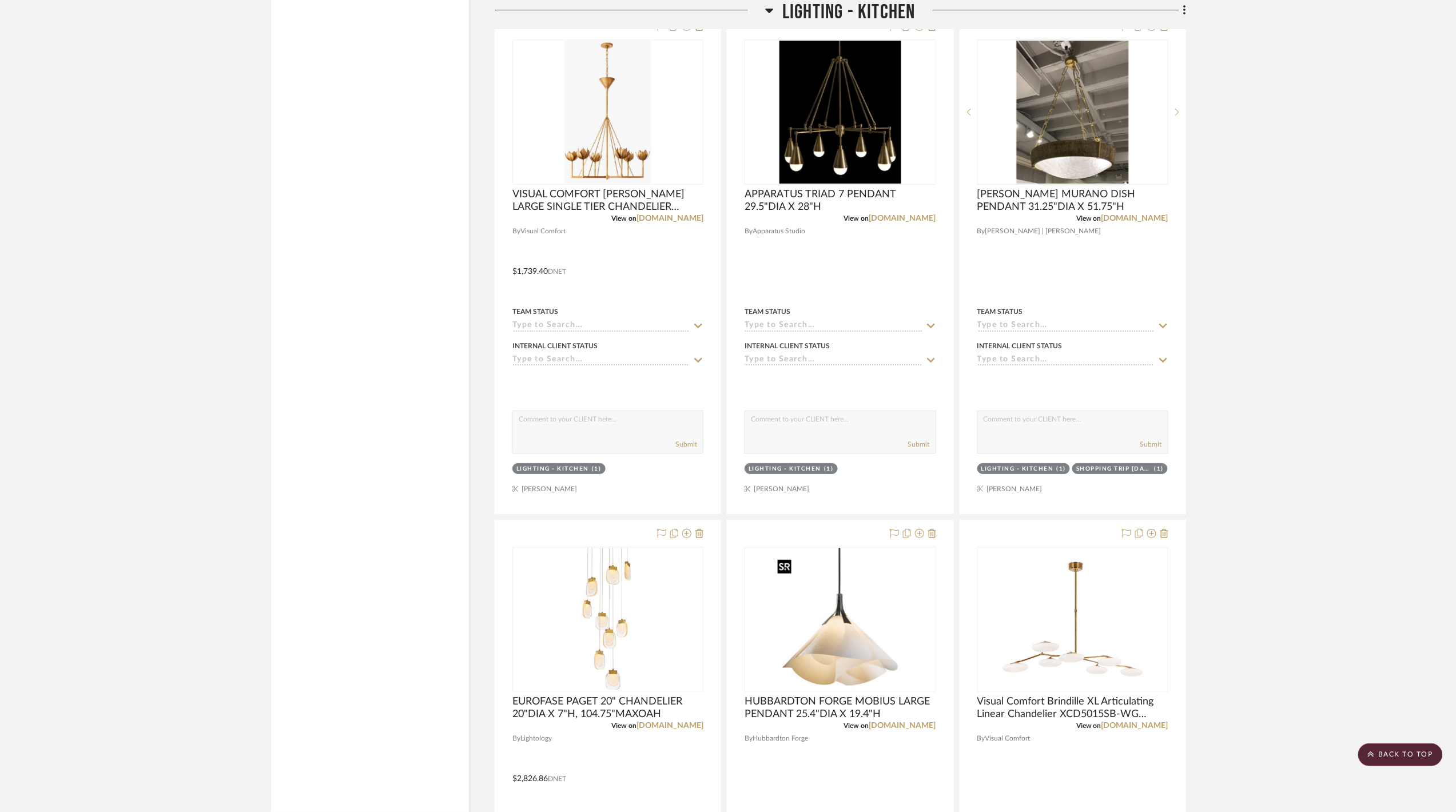
scroll to position [2363, 0]
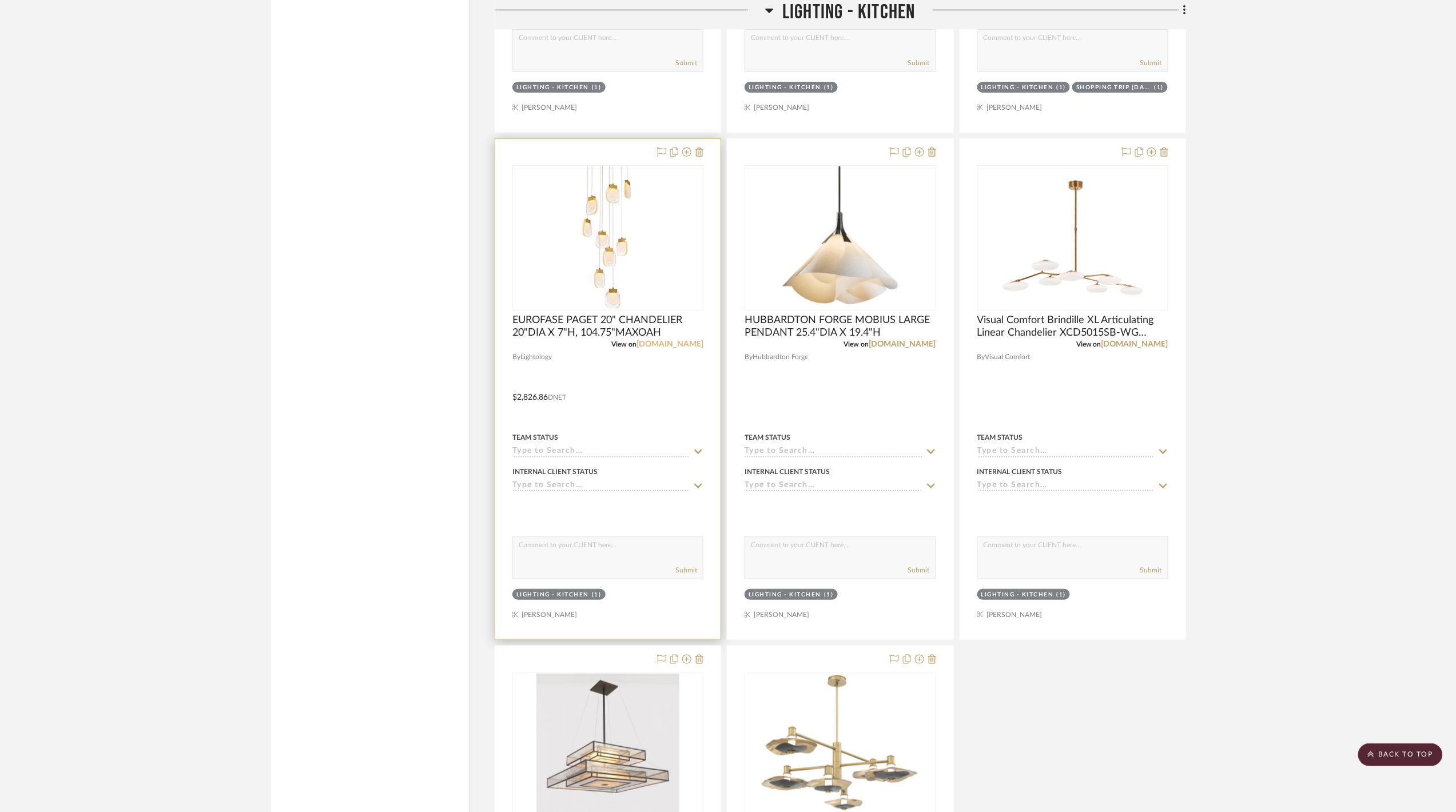
click at [668, 348] on link "[DOMAIN_NAME]" at bounding box center [670, 344] width 67 height 8
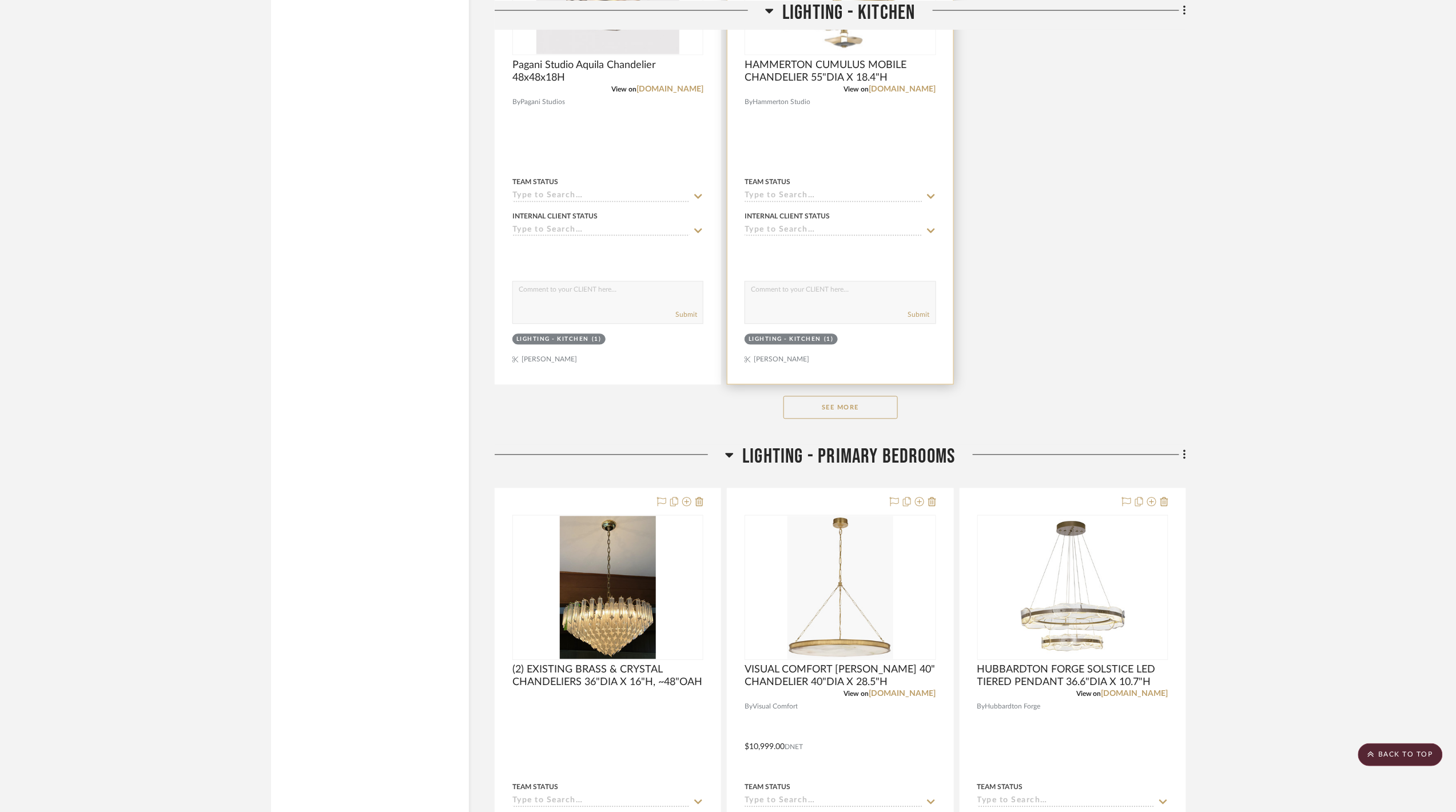
scroll to position [3049, 0]
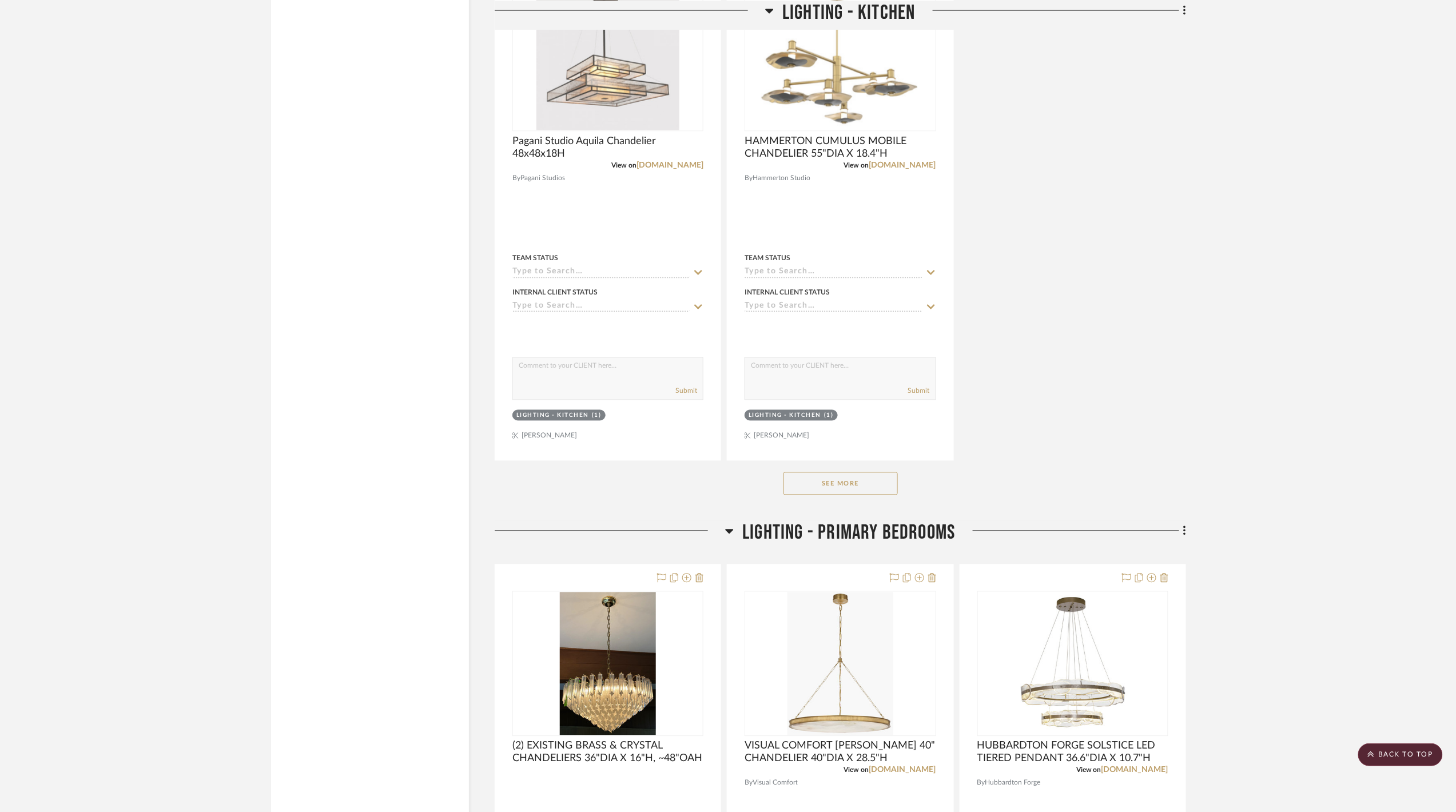
click at [873, 542] on span "LIGHTING - PRIMARY BEDROOMS" at bounding box center [848, 533] width 213 height 24
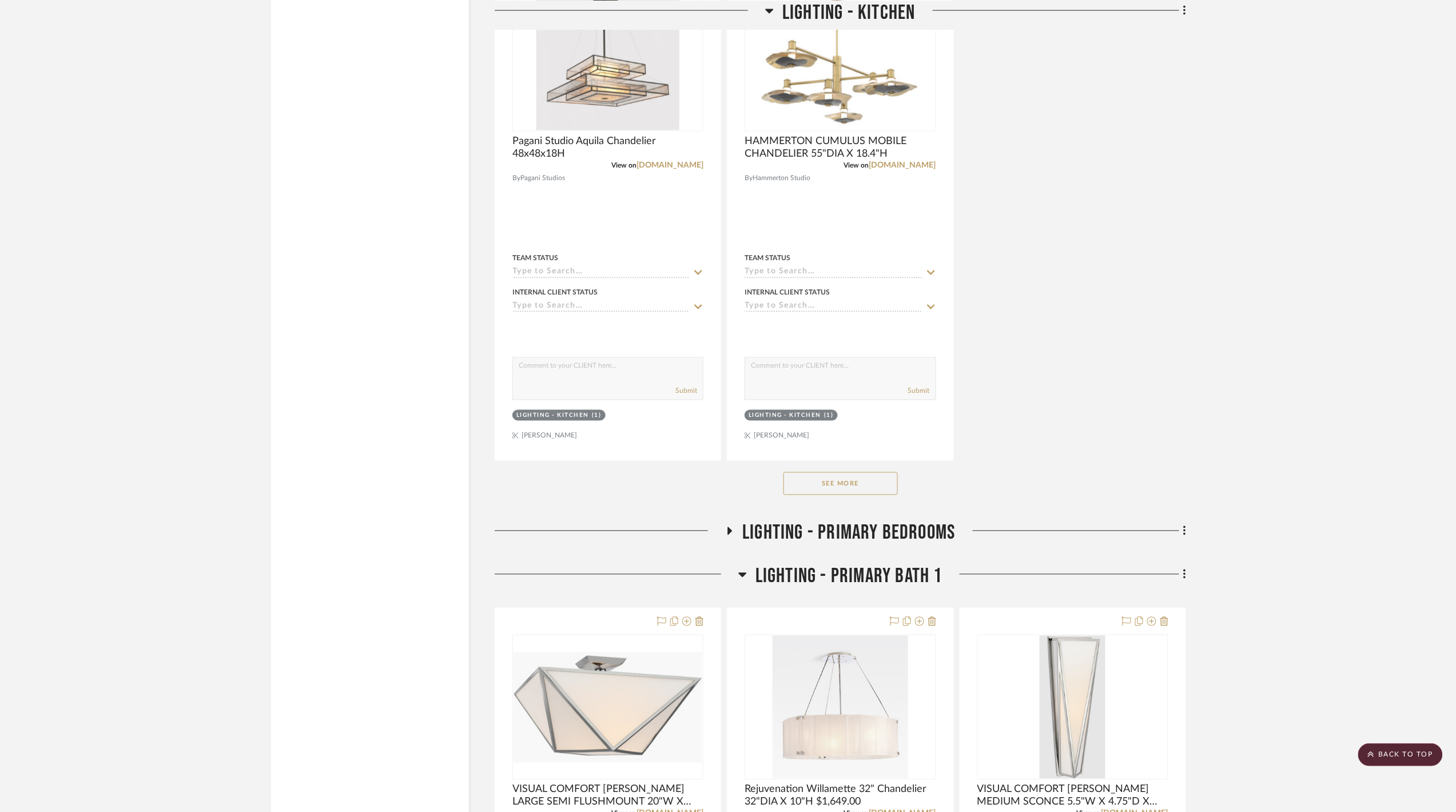
click at [839, 584] on span "LIGHTING - PRIMARY BATH 1" at bounding box center [848, 576] width 187 height 24
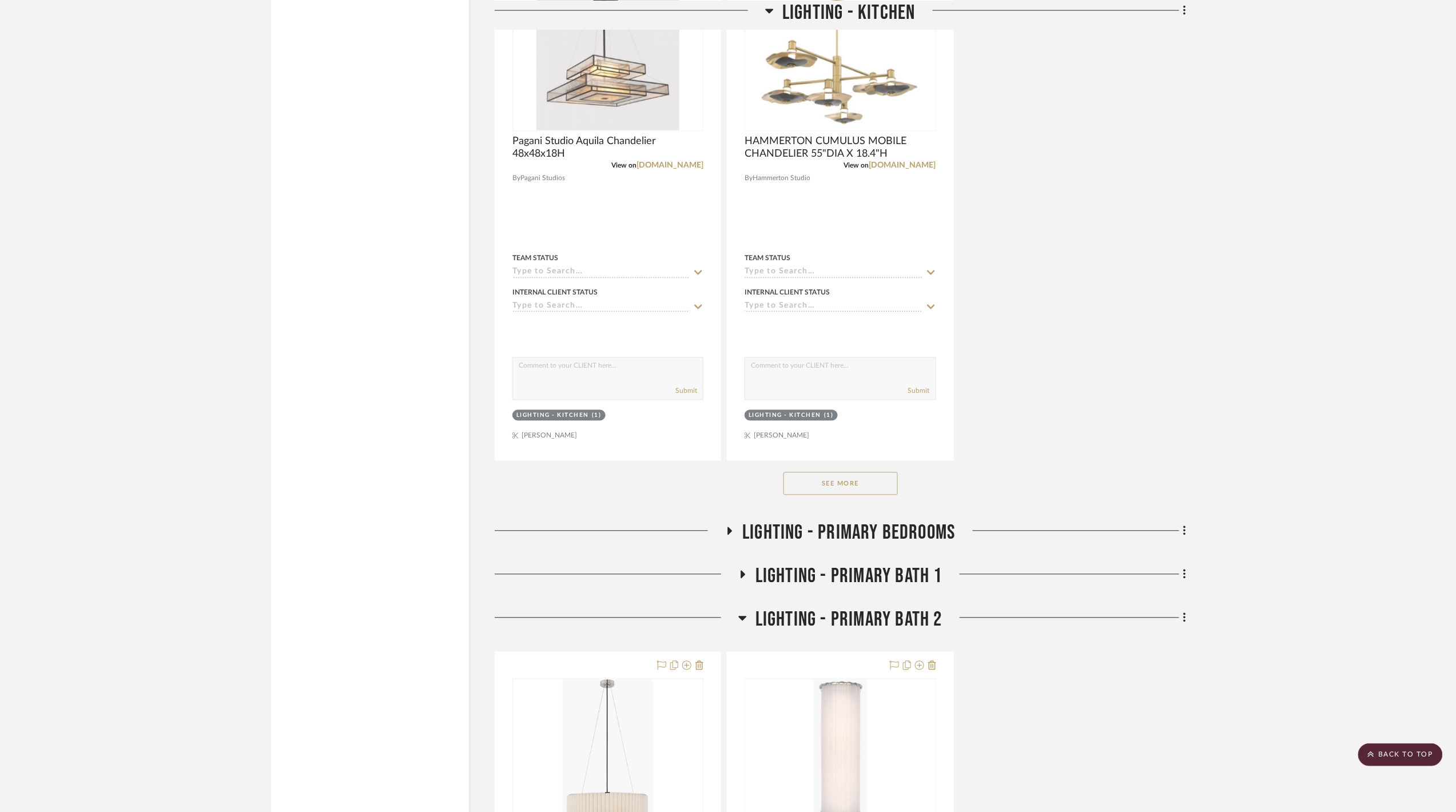
click at [840, 619] on span "LIGHTING - PRIMARY BATH 2" at bounding box center [848, 620] width 187 height 24
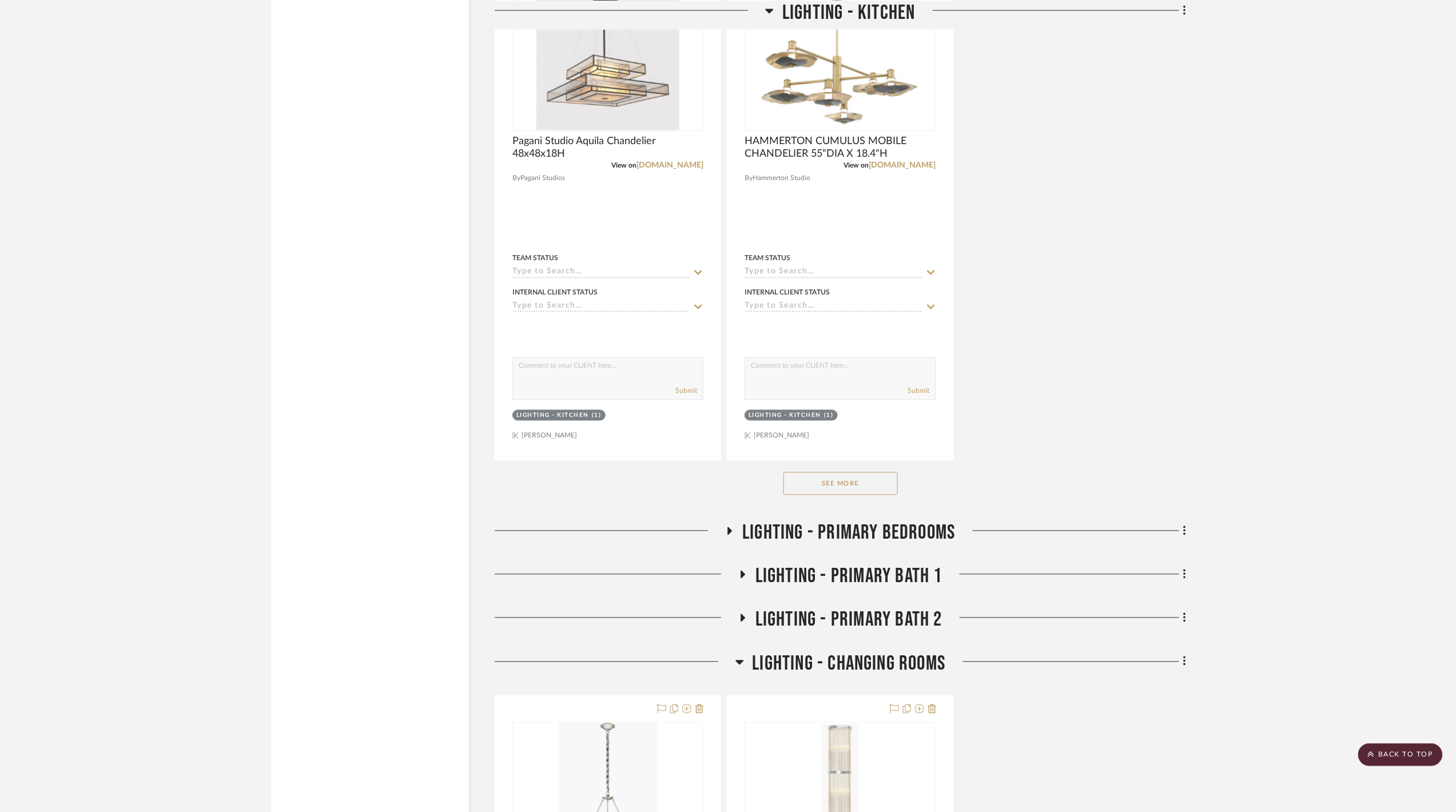
click at [850, 668] on span "LIGHTING - CHANGING ROOMS" at bounding box center [848, 664] width 193 height 24
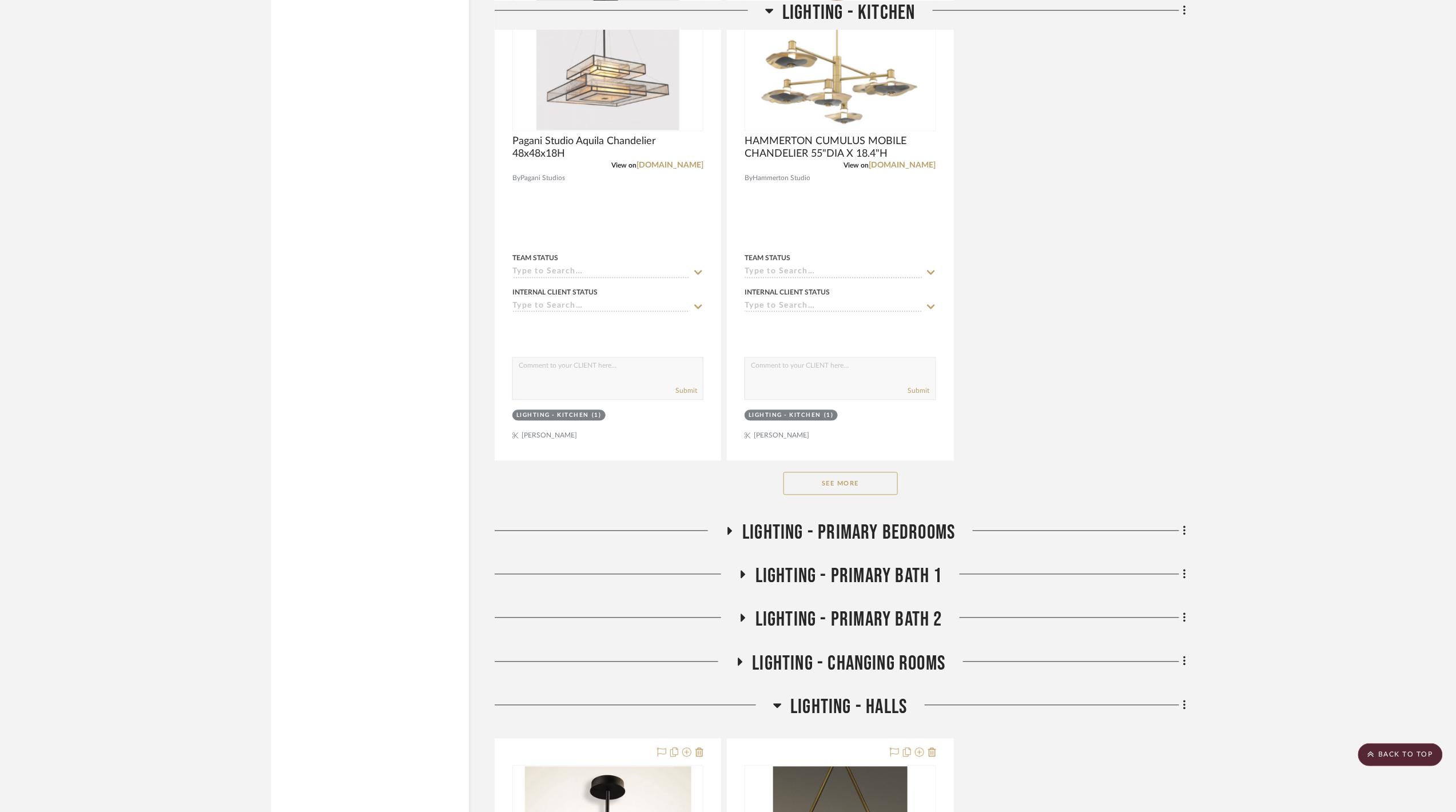
click at [861, 710] on span "LIGHTING - HALLS" at bounding box center [848, 707] width 117 height 24
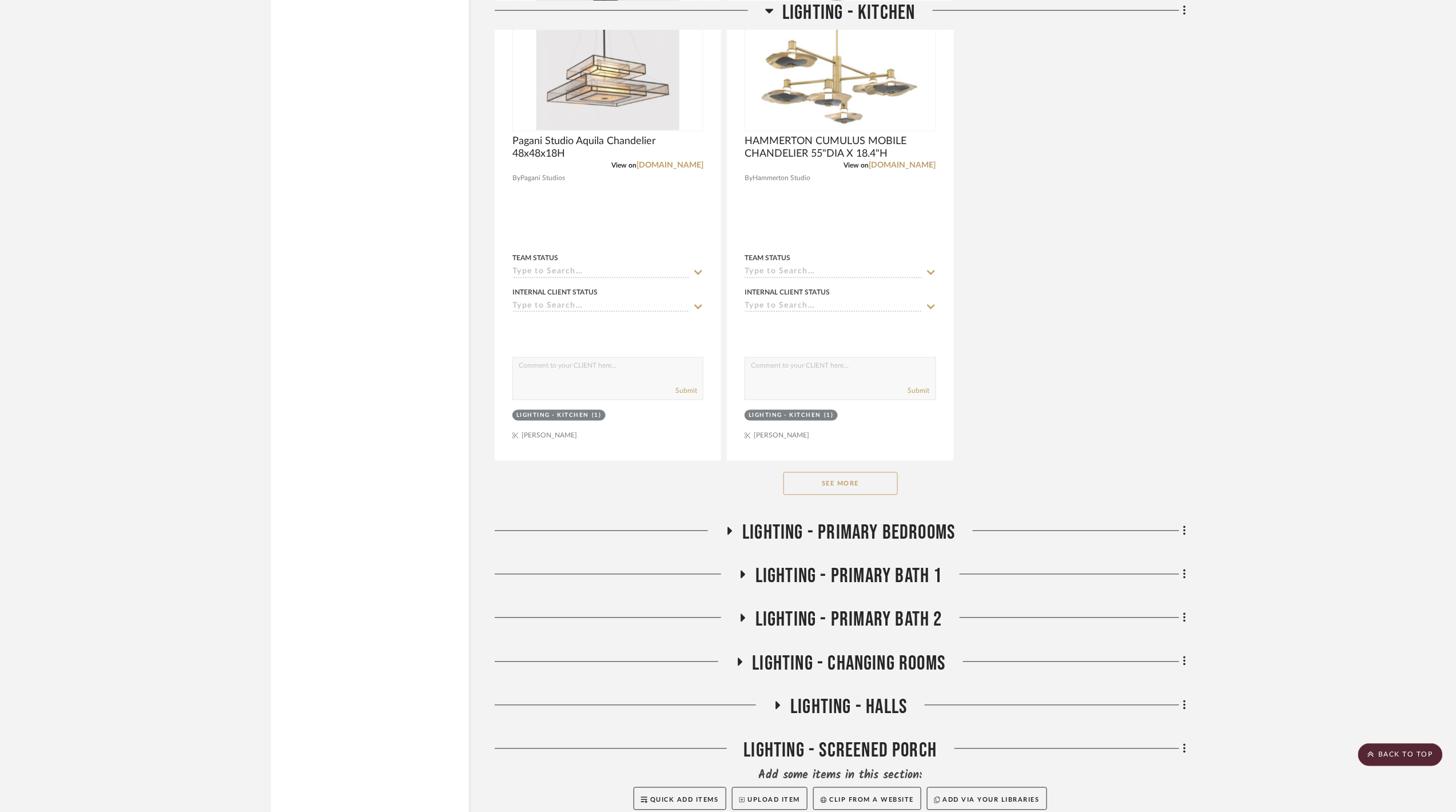
click at [867, 757] on div "LIGHTING - SCREENED PORCH" at bounding box center [840, 753] width 692 height 29
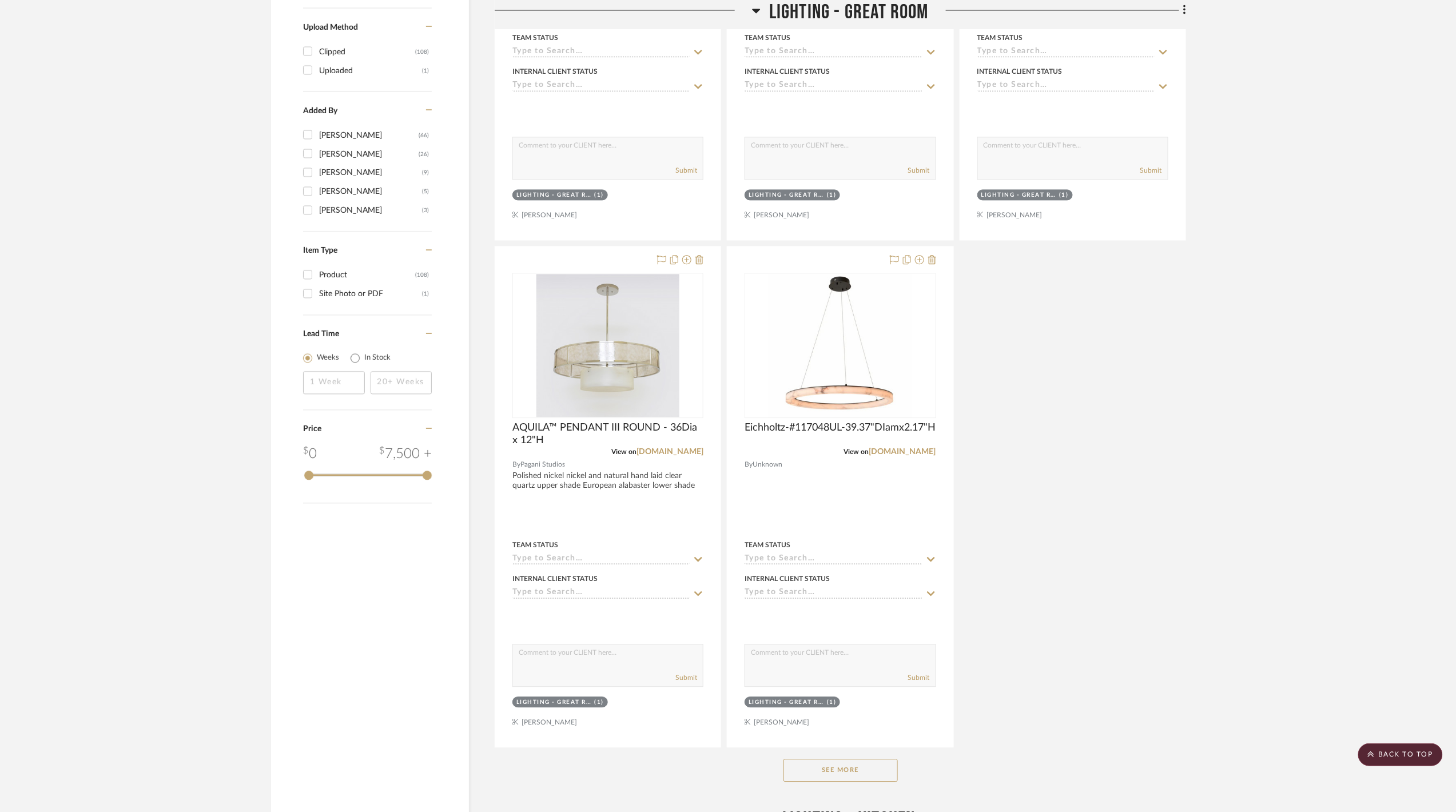
scroll to position [915, 0]
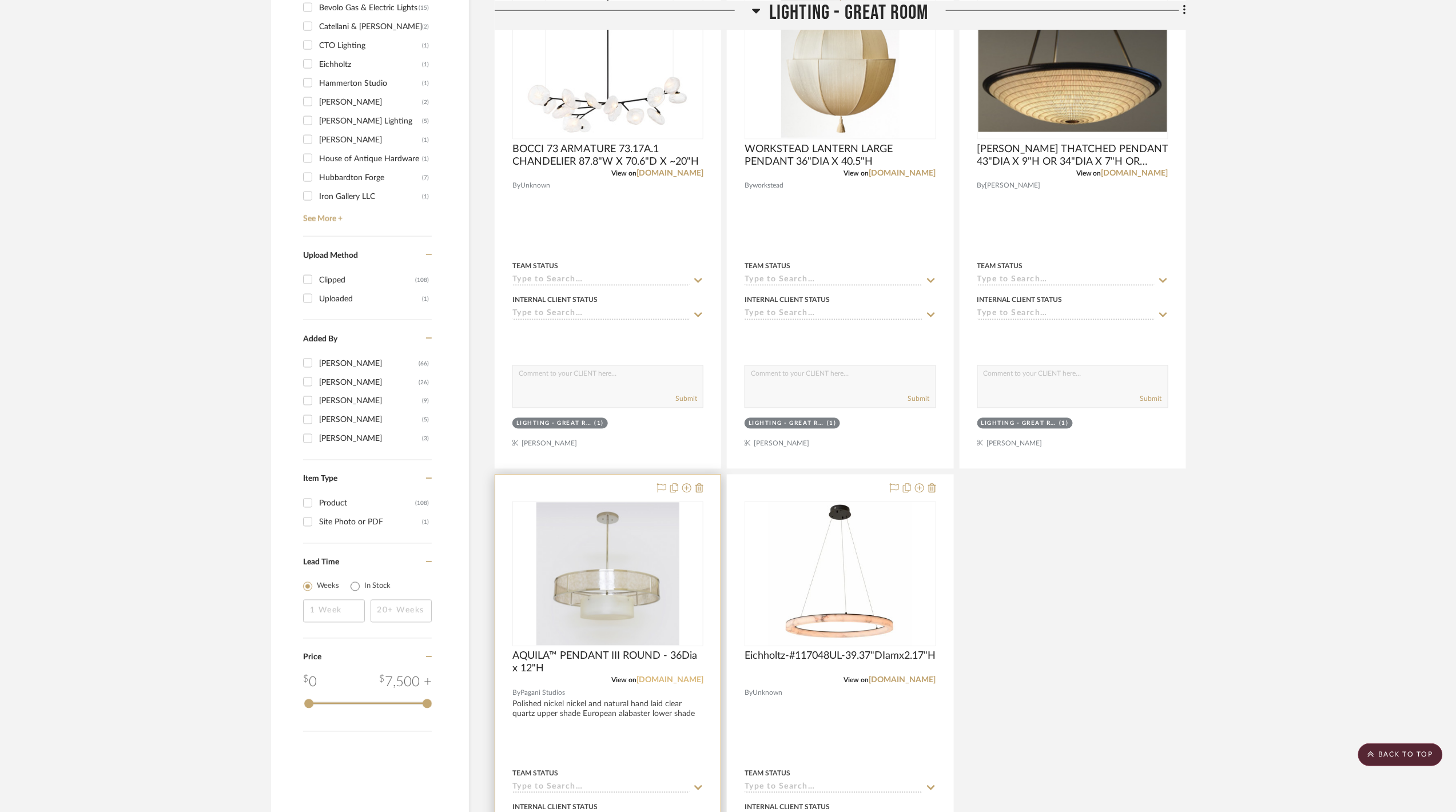
click at [687, 679] on link "paganistudio.com" at bounding box center [670, 680] width 67 height 8
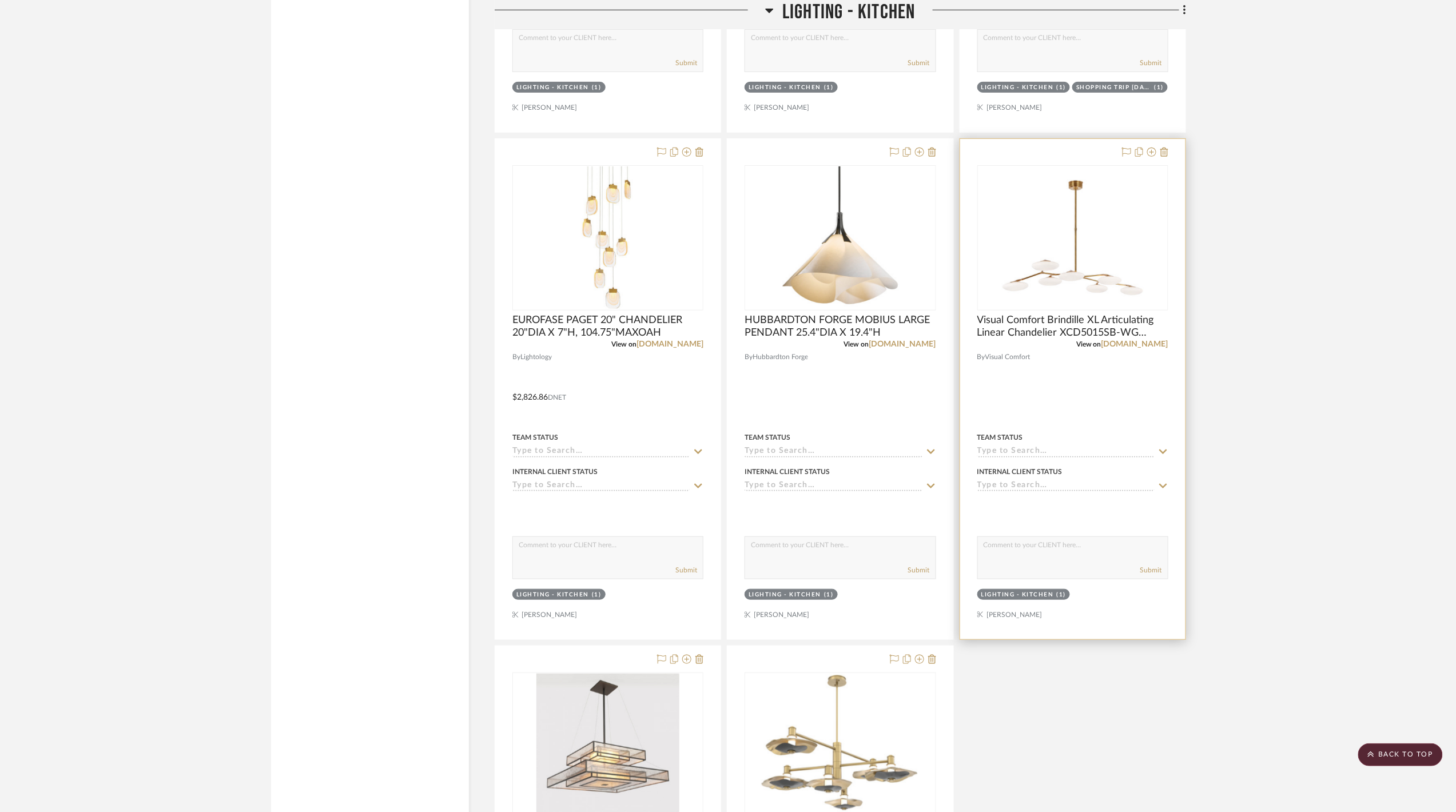
scroll to position [2516, 0]
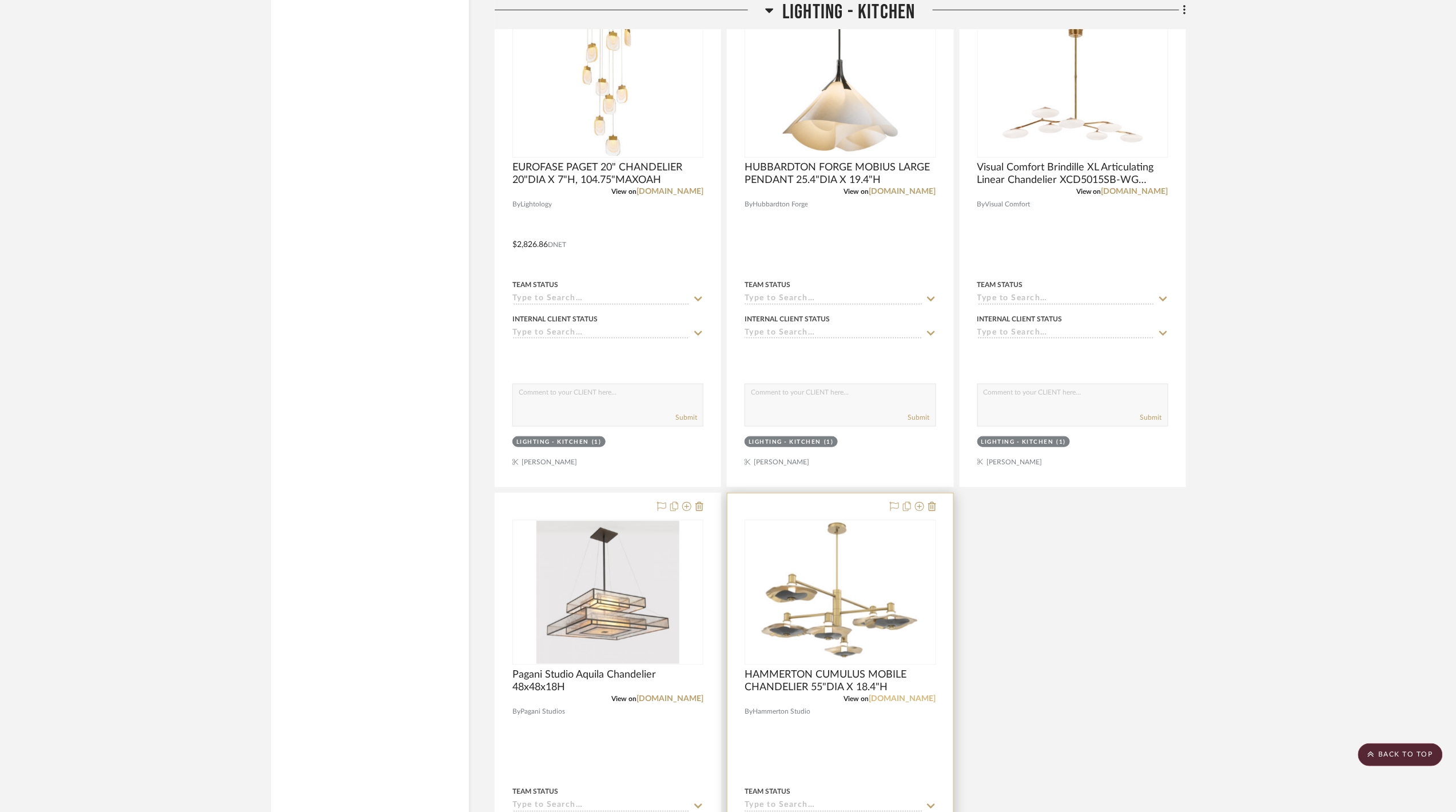
click at [911, 703] on link "studio.hammerton.com" at bounding box center [902, 698] width 67 height 8
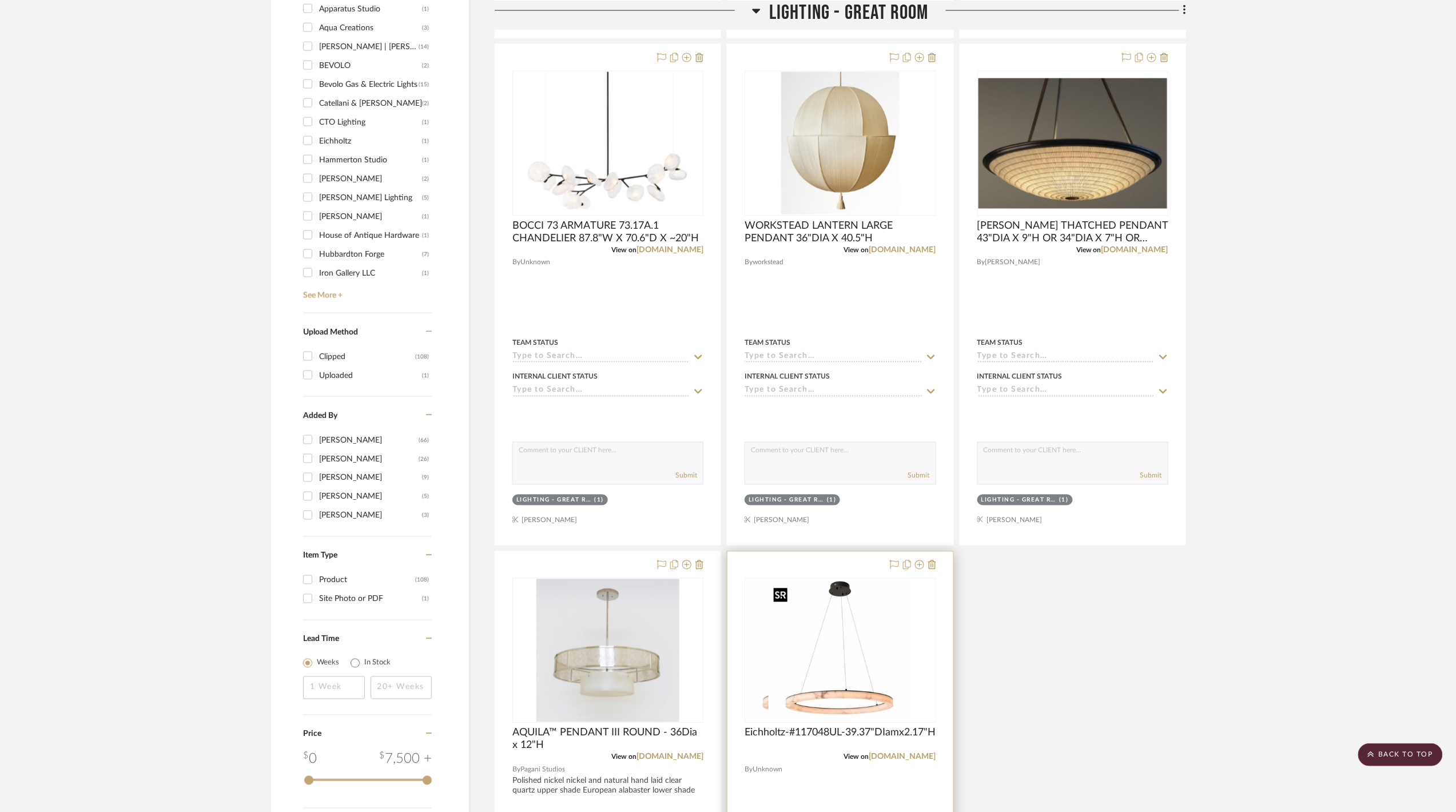
scroll to position [762, 0]
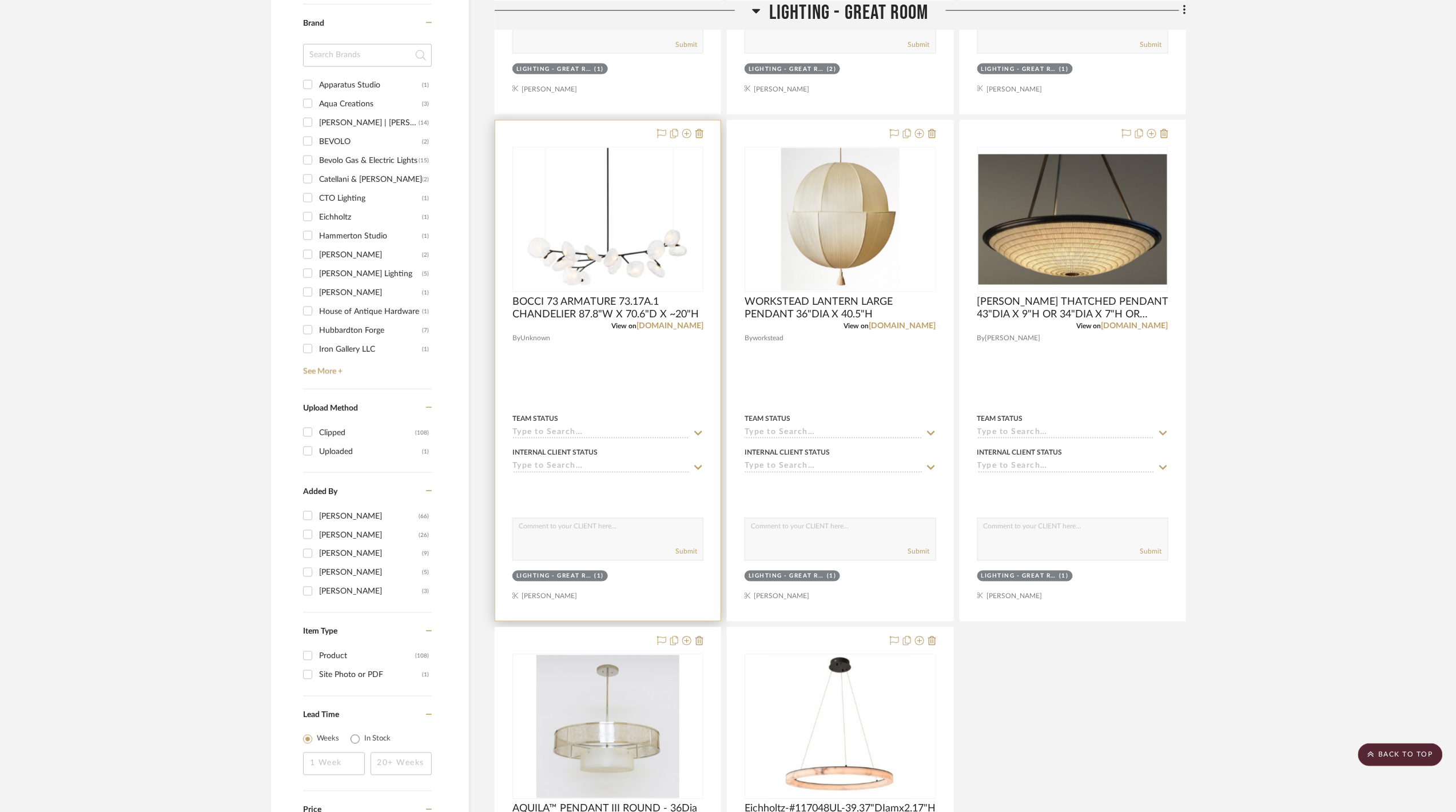
click at [680, 331] on div "View on bocci.com" at bounding box center [608, 326] width 191 height 11
click at [680, 329] on link "bocci.com" at bounding box center [670, 326] width 67 height 8
click at [618, 279] on img "0" at bounding box center [608, 219] width 162 height 143
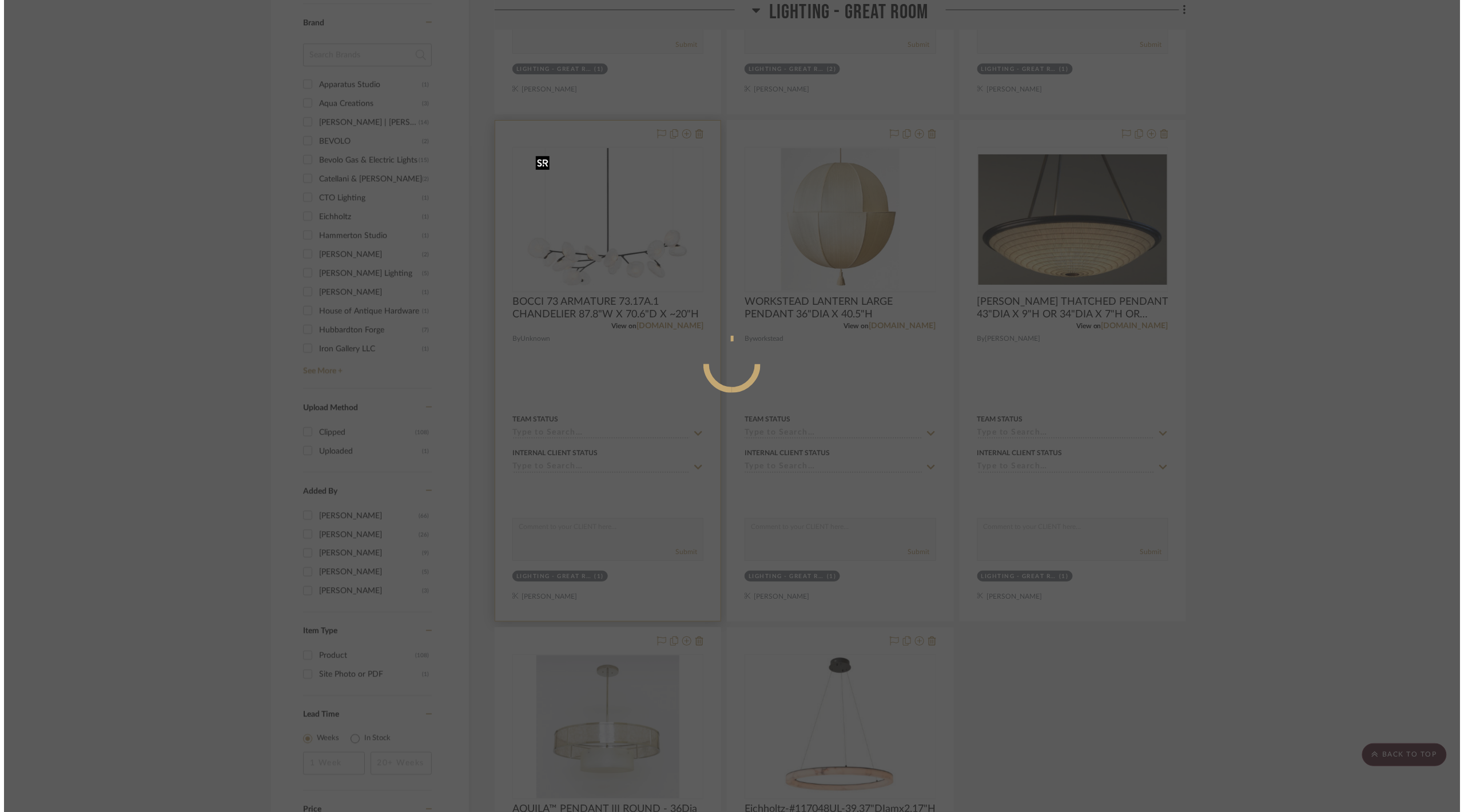
scroll to position [0, 0]
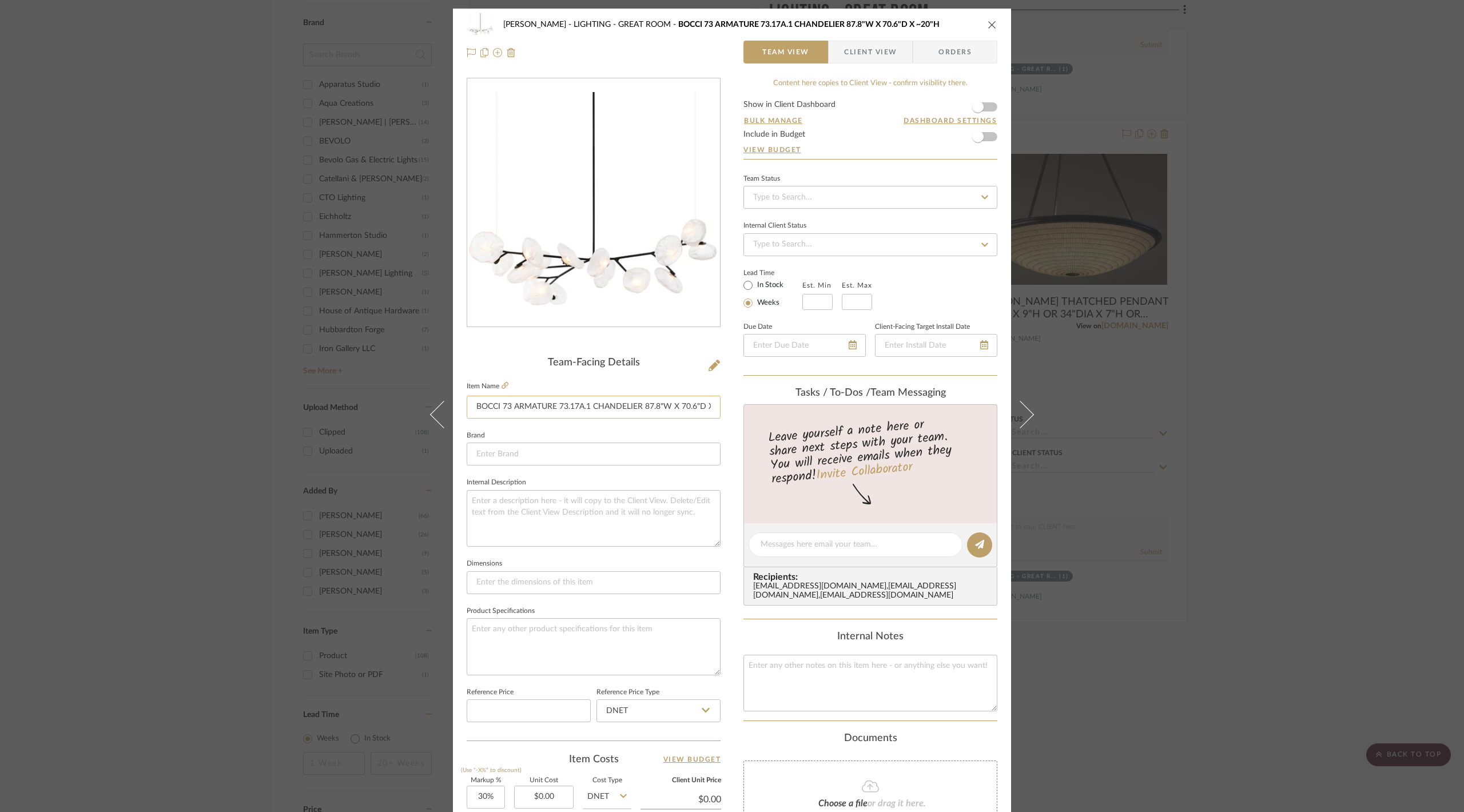
drag, startPoint x: 470, startPoint y: 406, endPoint x: 639, endPoint y: 401, distance: 169.1
click at [639, 401] on input "BOCCI 73 ARMATURE 73.17A.1 CHANDELIER 87.8"W X 70.6"D X ~20"H" at bounding box center [593, 407] width 254 height 23
drag, startPoint x: 1349, startPoint y: 470, endPoint x: 1305, endPoint y: 455, distance: 46.5
click at [1349, 470] on div "Chen LIGHTING - GREAT ROOM BOCCI 73 ARMATURE 73.17A.1 CHANDELIER 87.8"W X 70.6"…" at bounding box center [732, 406] width 1464 height 812
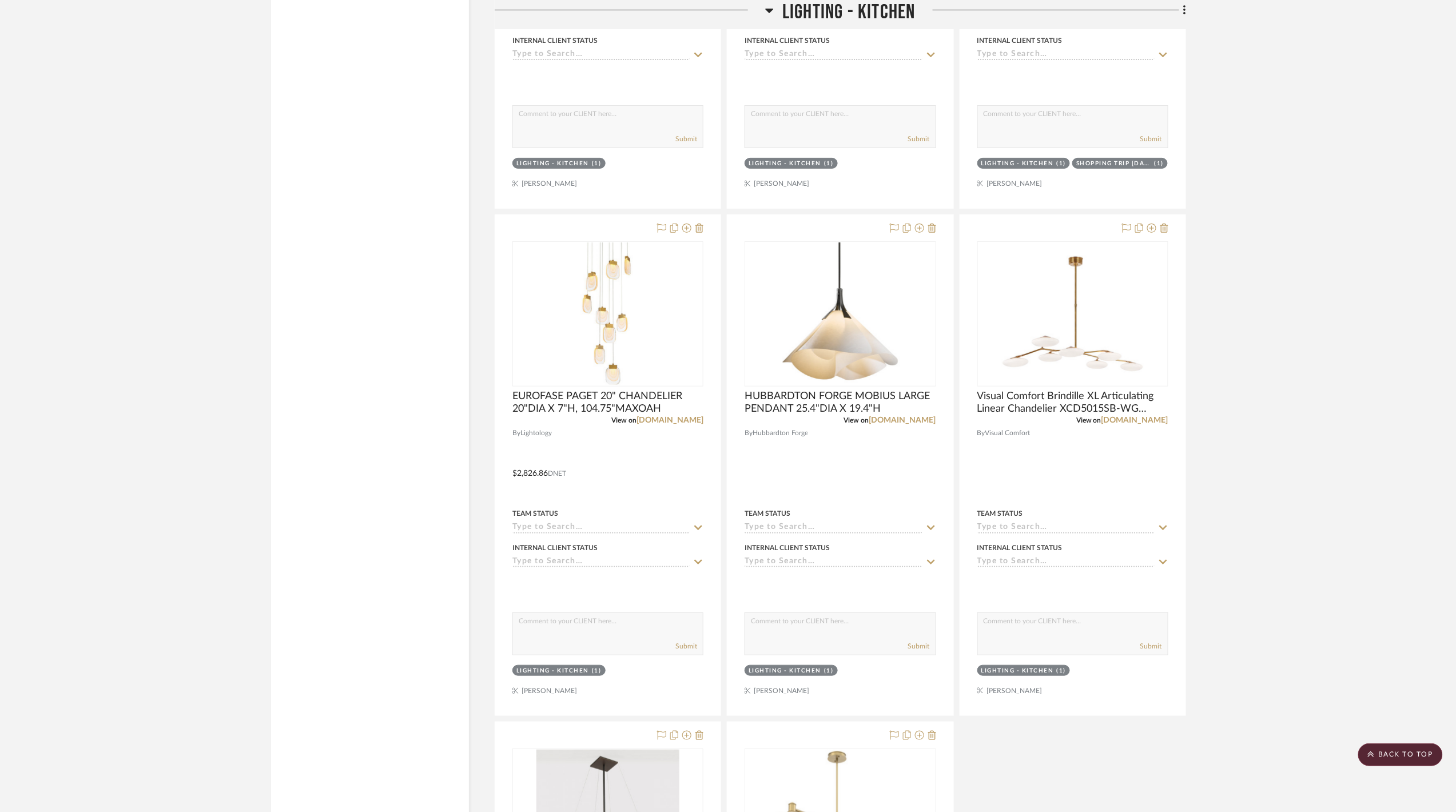
scroll to position [2363, 0]
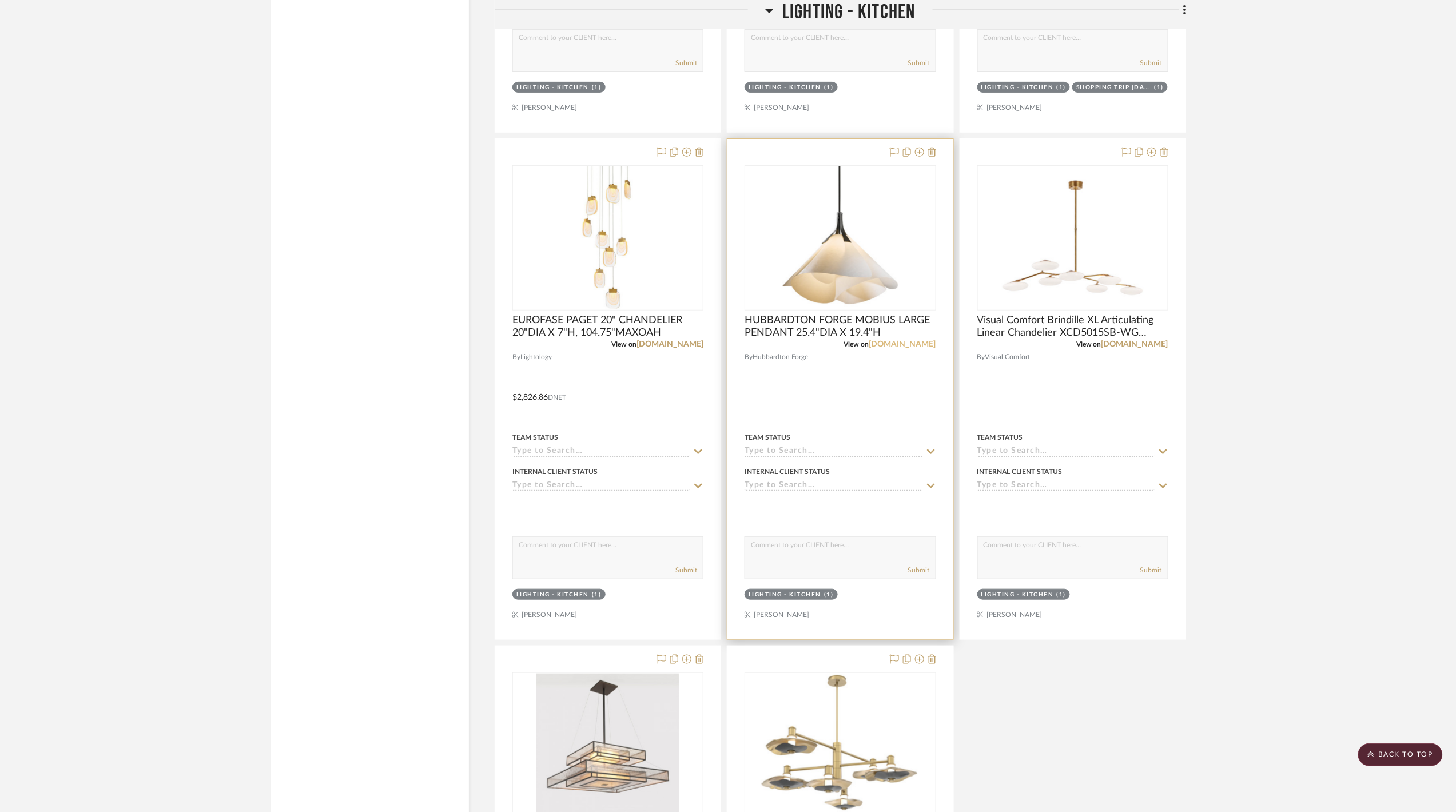
click at [917, 348] on link "hubbardtonforge.com" at bounding box center [902, 344] width 67 height 8
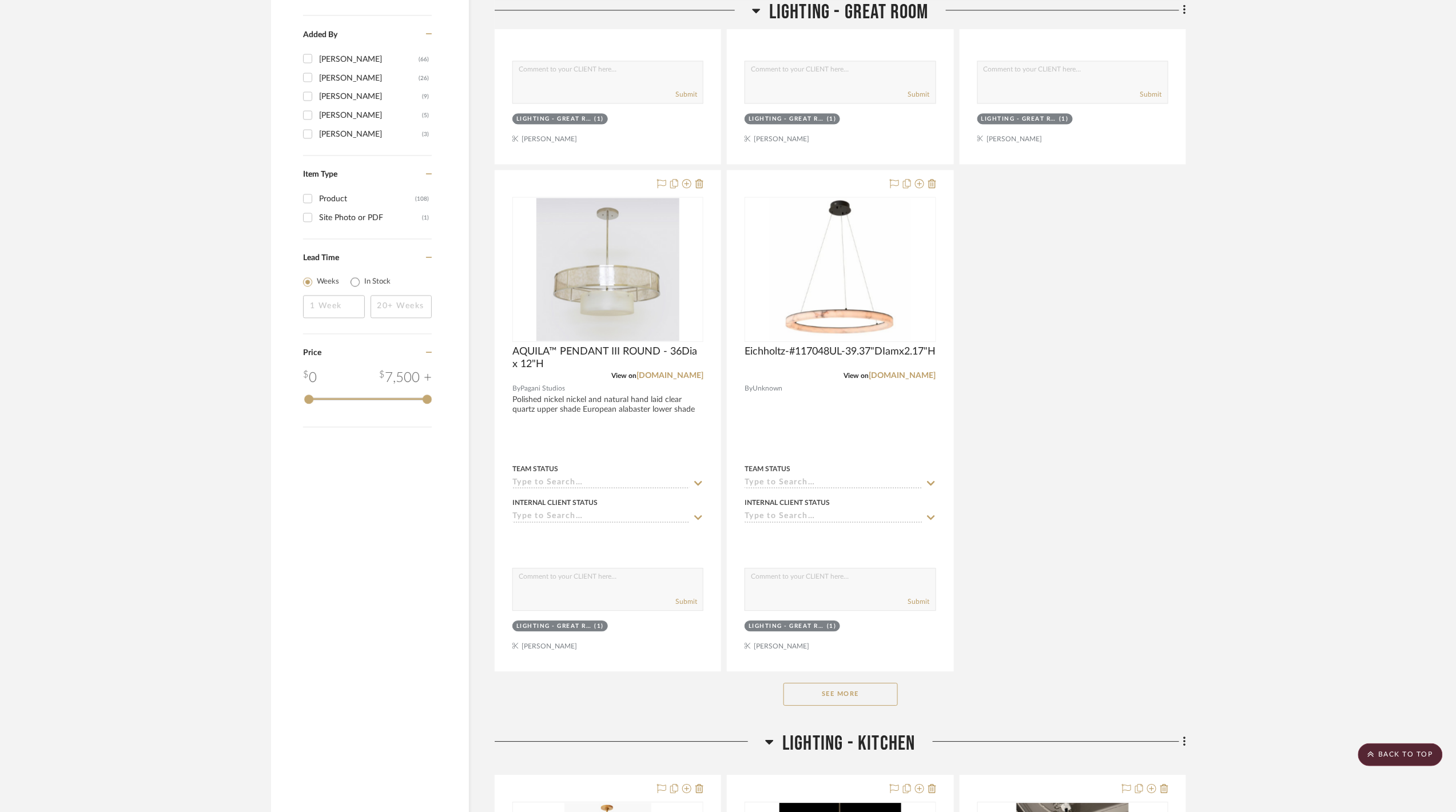
scroll to position [1144, 0]
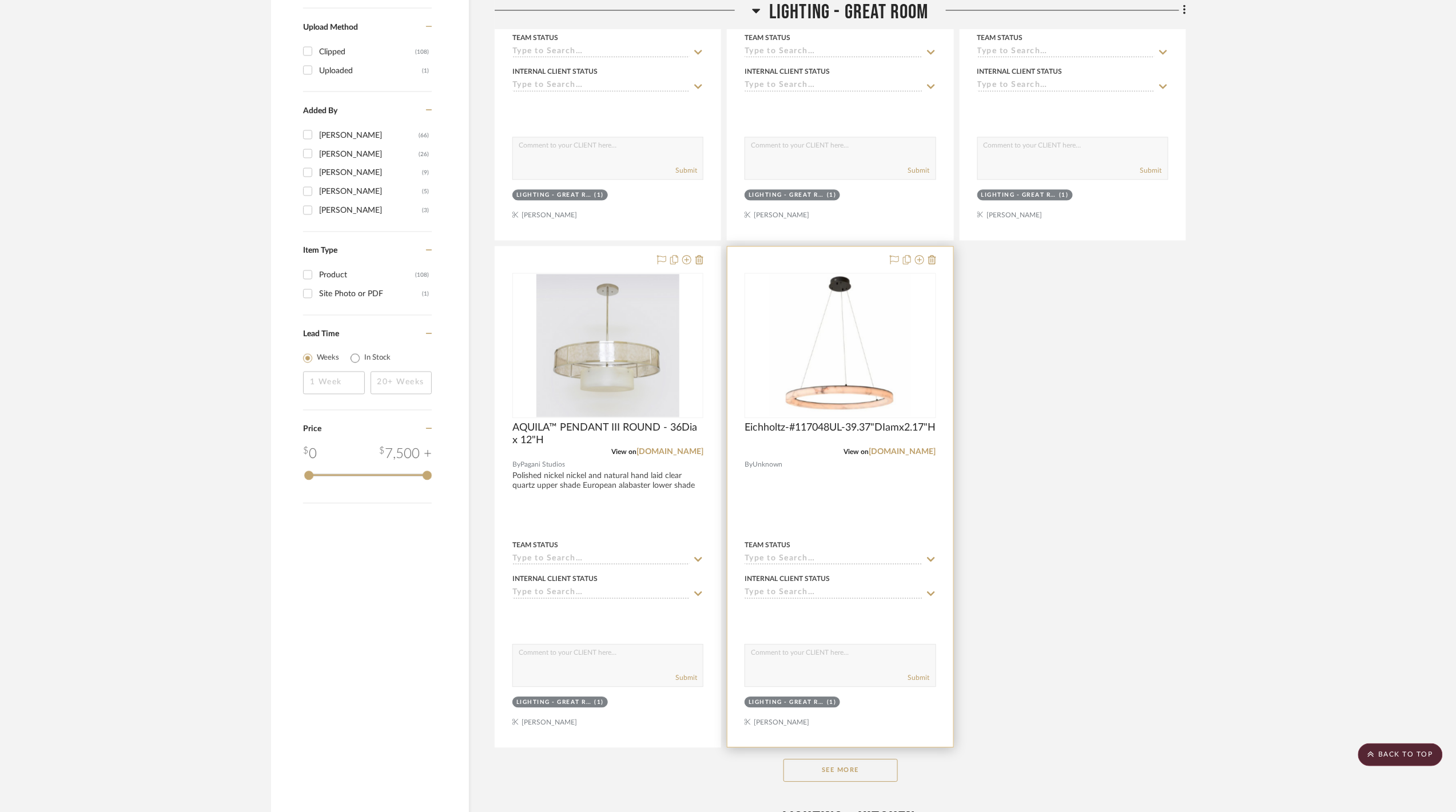
click at [904, 457] on div "View on eichholtzusa.com" at bounding box center [840, 451] width 191 height 11
click at [904, 456] on link "eichholtzusa.com" at bounding box center [902, 451] width 67 height 8
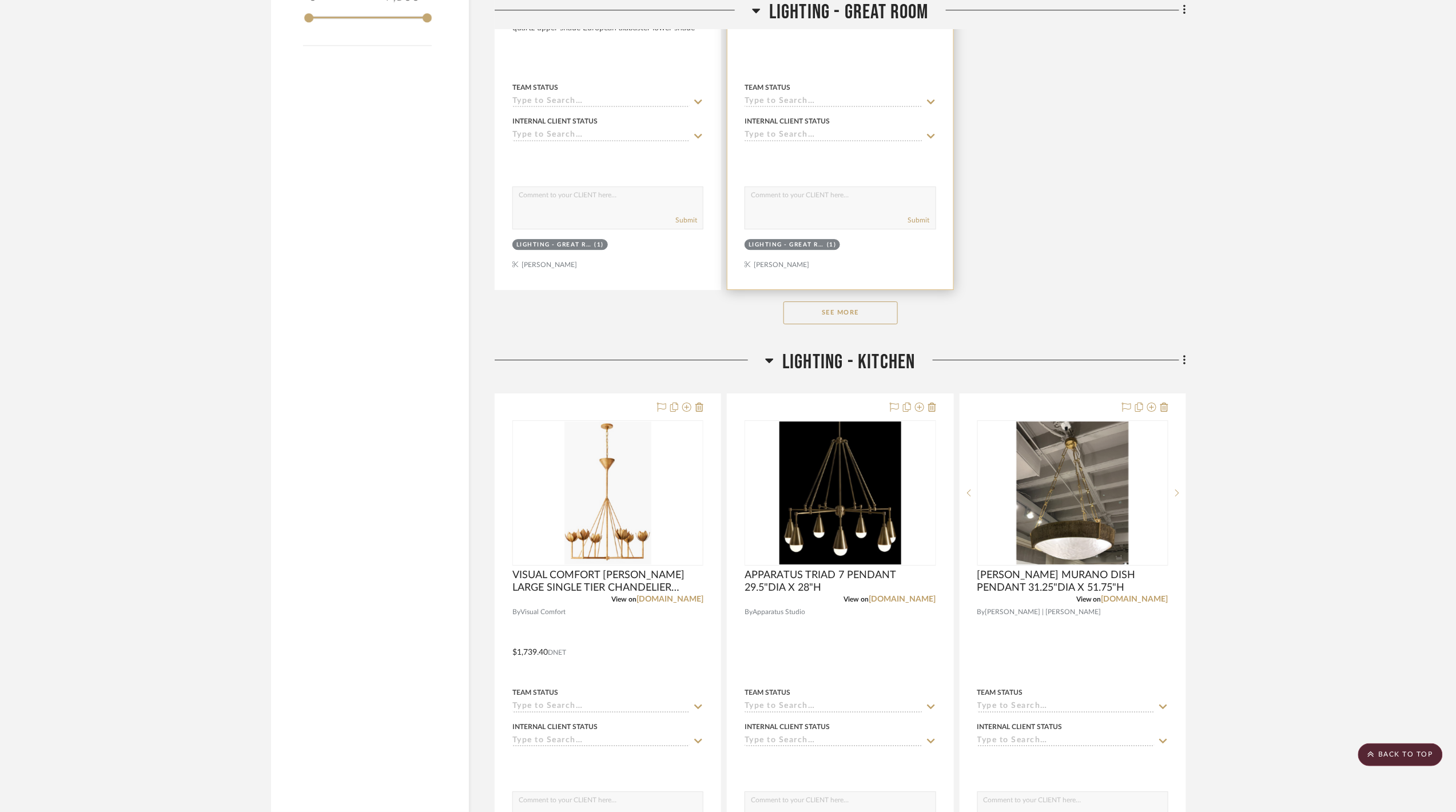
scroll to position [1677, 0]
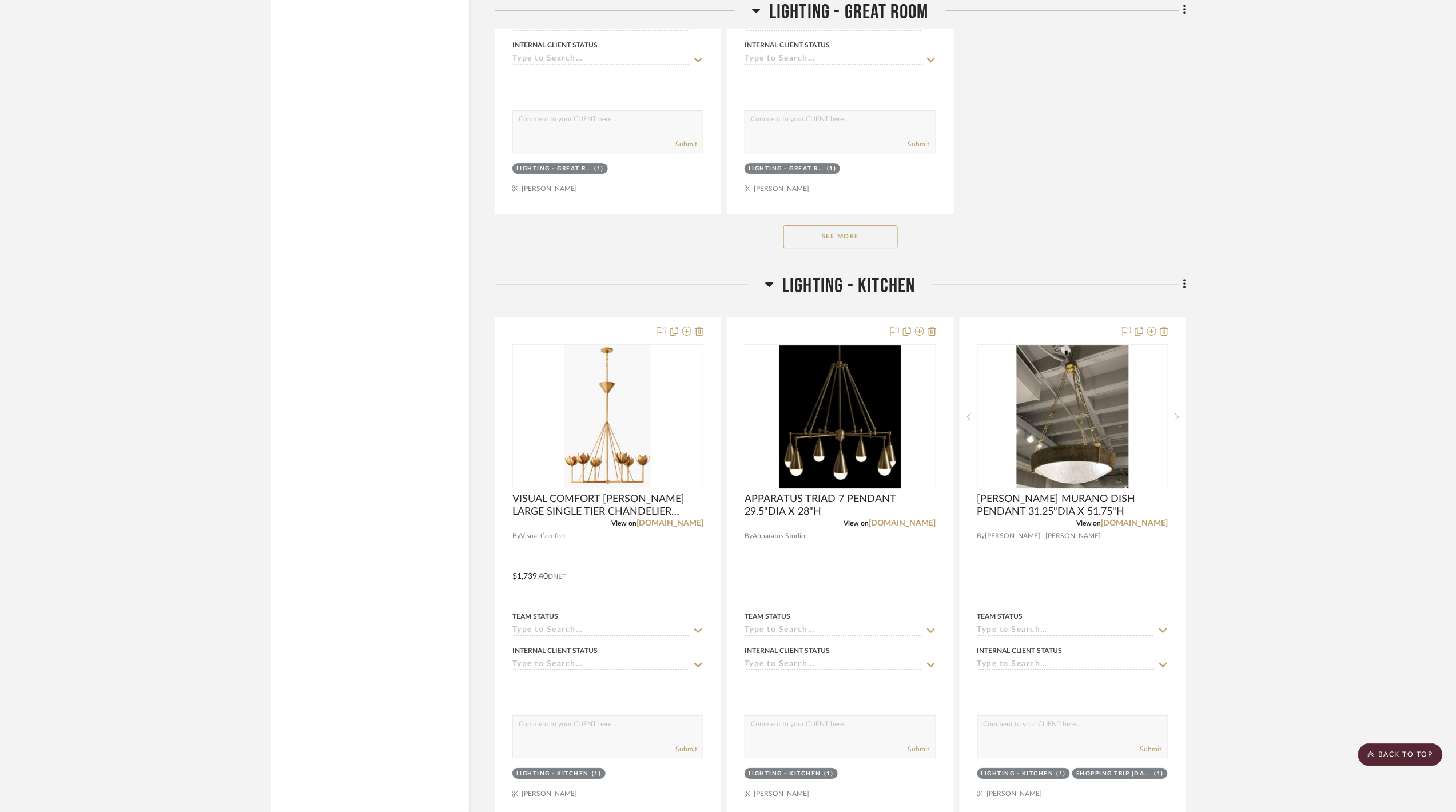
click at [840, 244] on button "See More" at bounding box center [840, 236] width 114 height 23
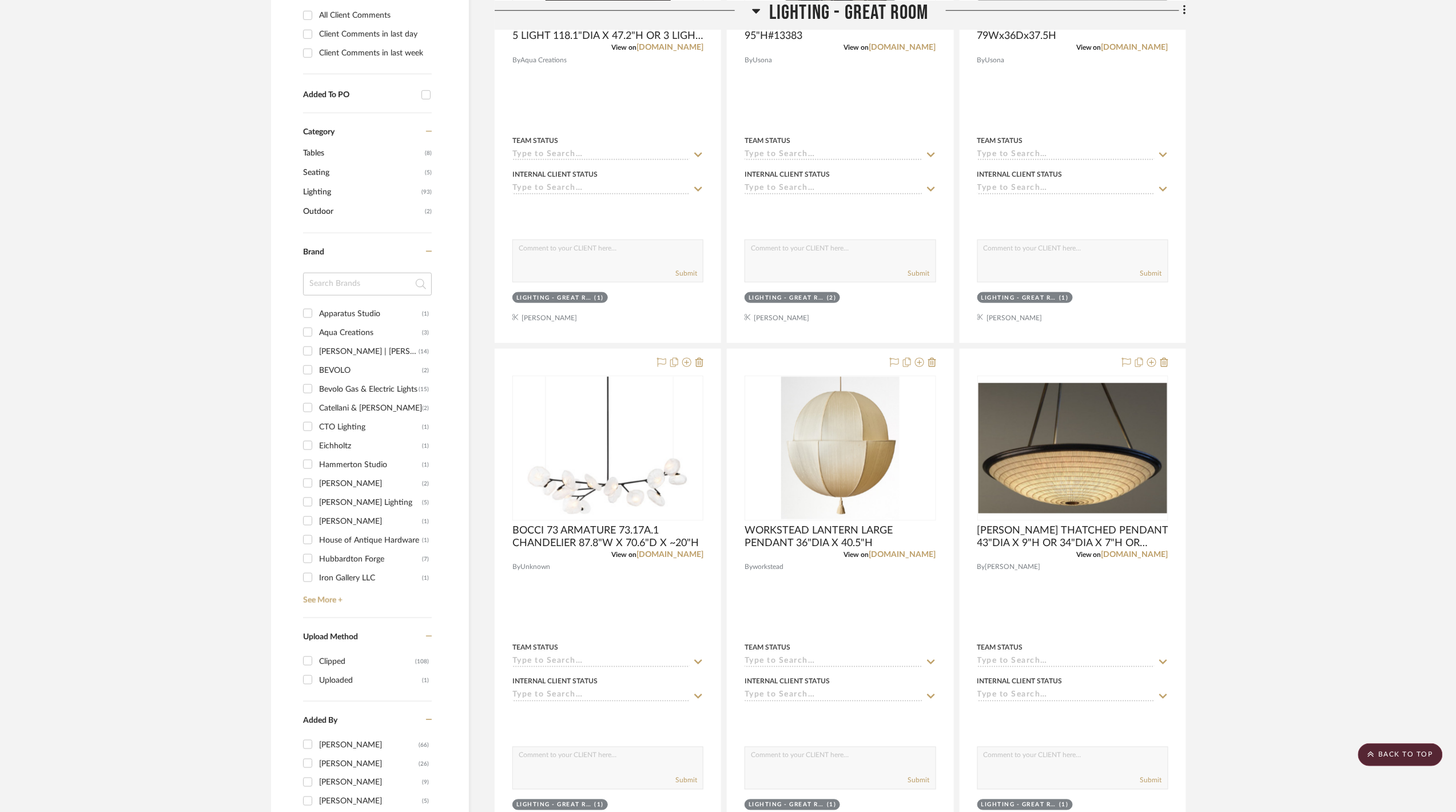
scroll to position [0, 0]
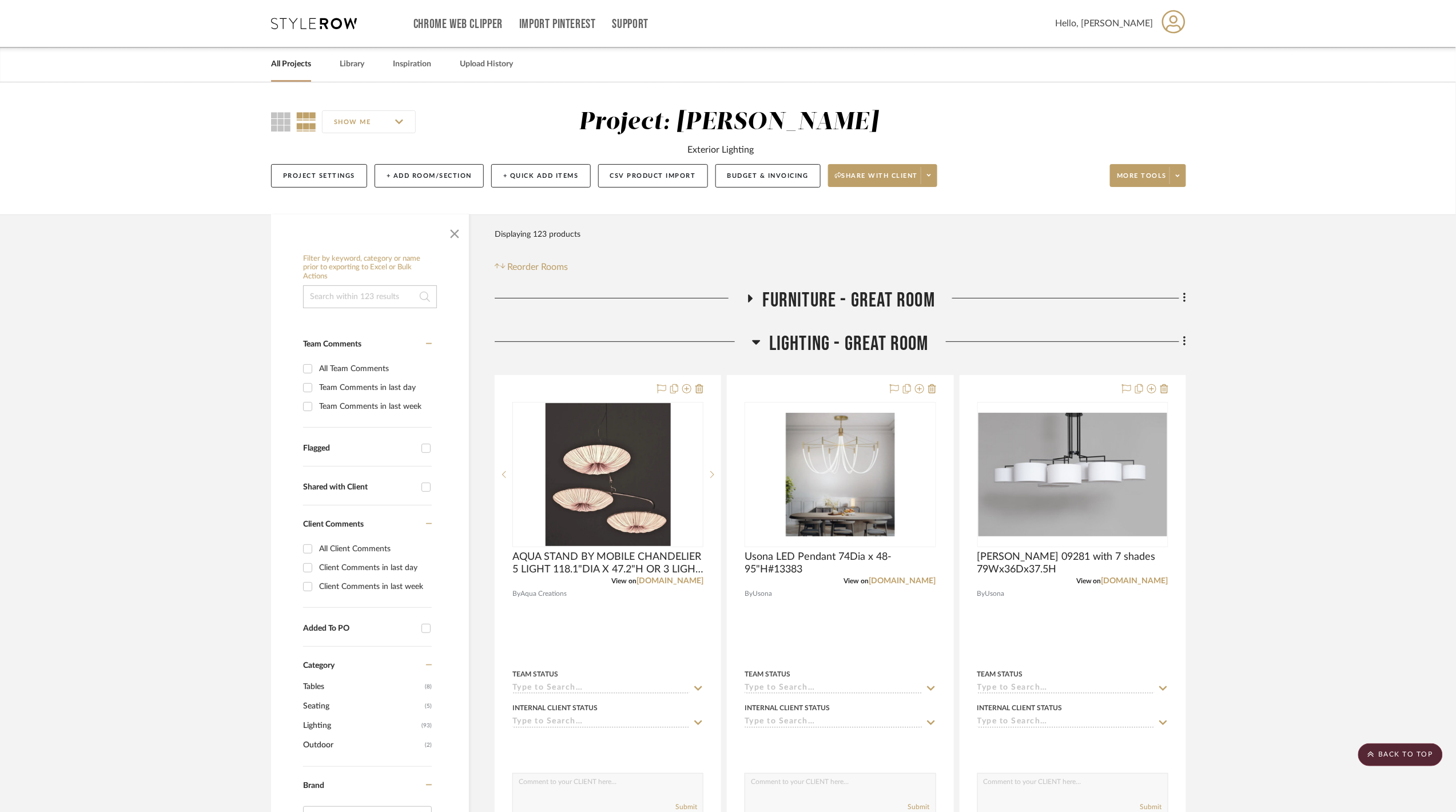
click at [870, 341] on span "LIGHTING - GREAT ROOM" at bounding box center [848, 344] width 160 height 24
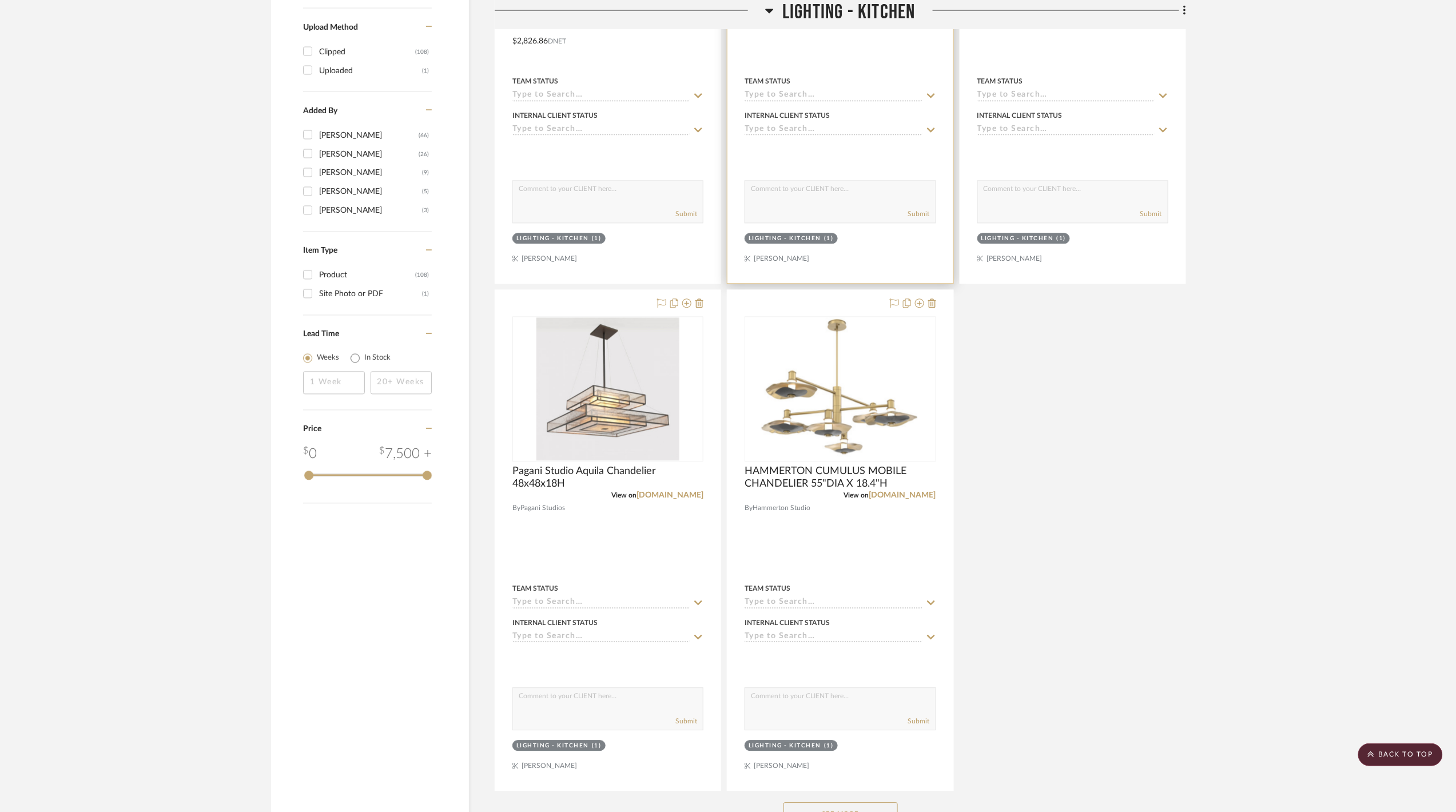
scroll to position [1220, 0]
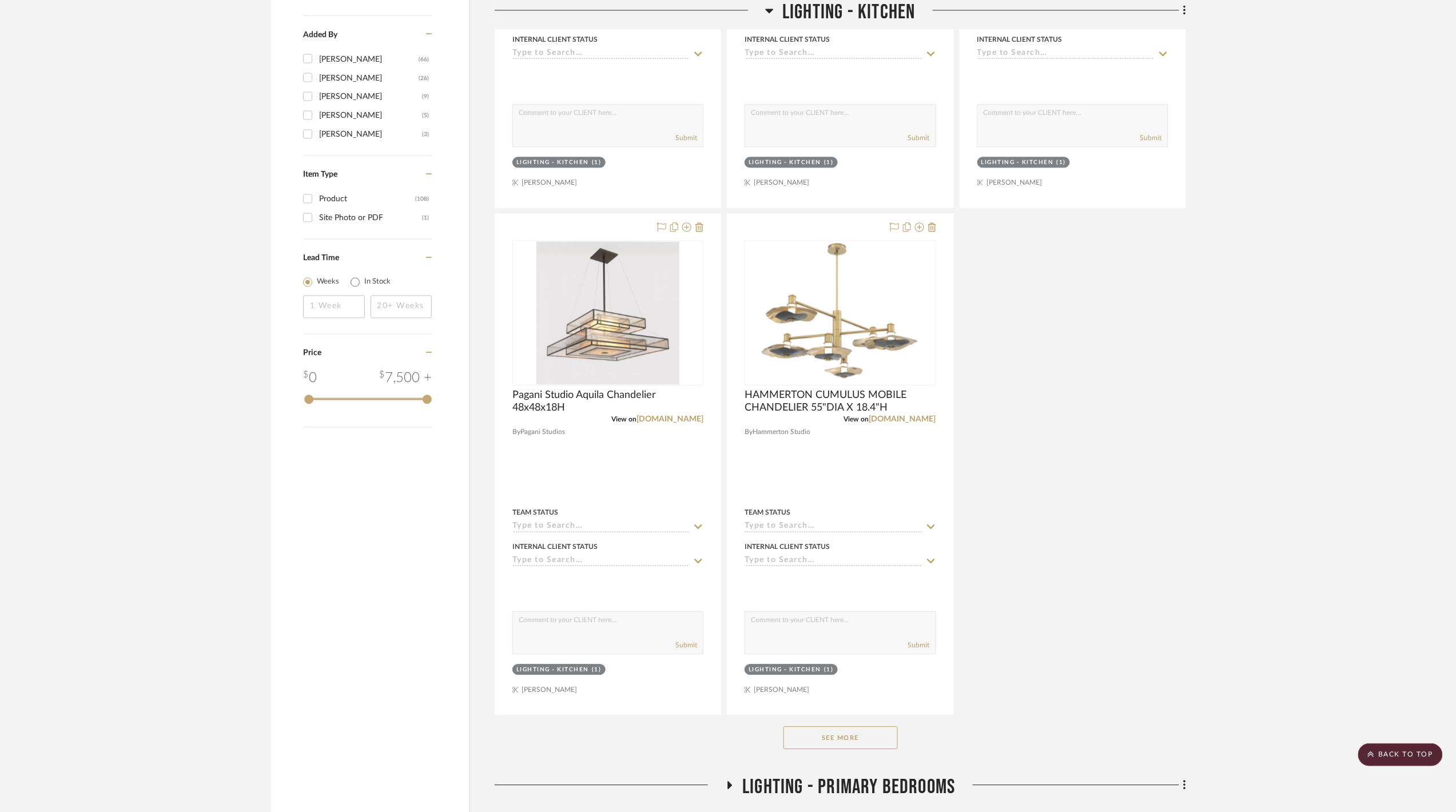
click at [847, 737] on button "See More" at bounding box center [840, 738] width 114 height 23
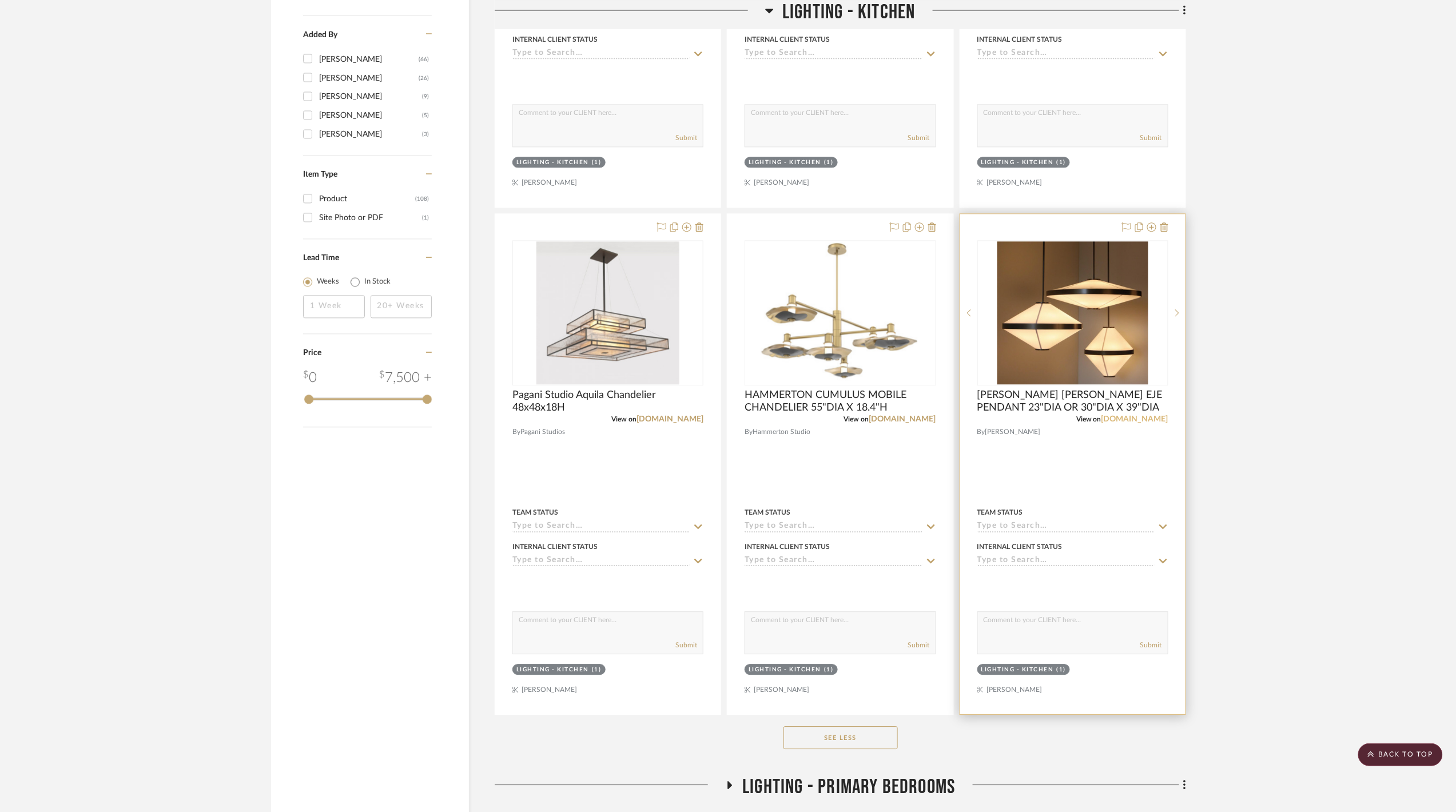
click at [1136, 423] on link "hollyhunt.com" at bounding box center [1135, 419] width 67 height 8
